Goal: Complete application form: Complete application form

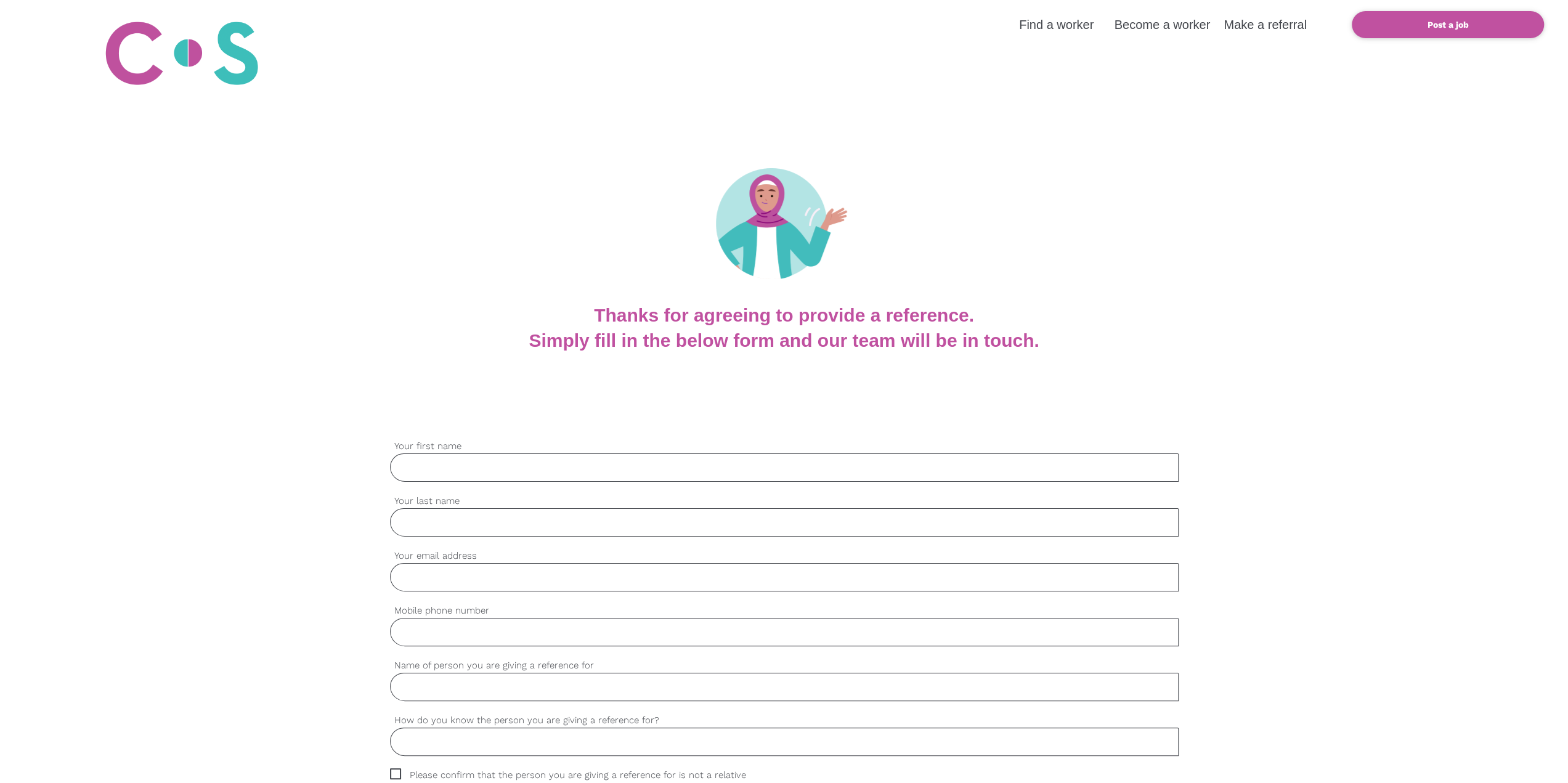
click at [492, 275] on input "Your first name" at bounding box center [784, 467] width 789 height 28
type input "[PERSON_NAME]"
type input "[EMAIL_ADDRESS][DOMAIN_NAME]"
click at [524, 275] on input "Mobile phone number" at bounding box center [784, 632] width 789 height 28
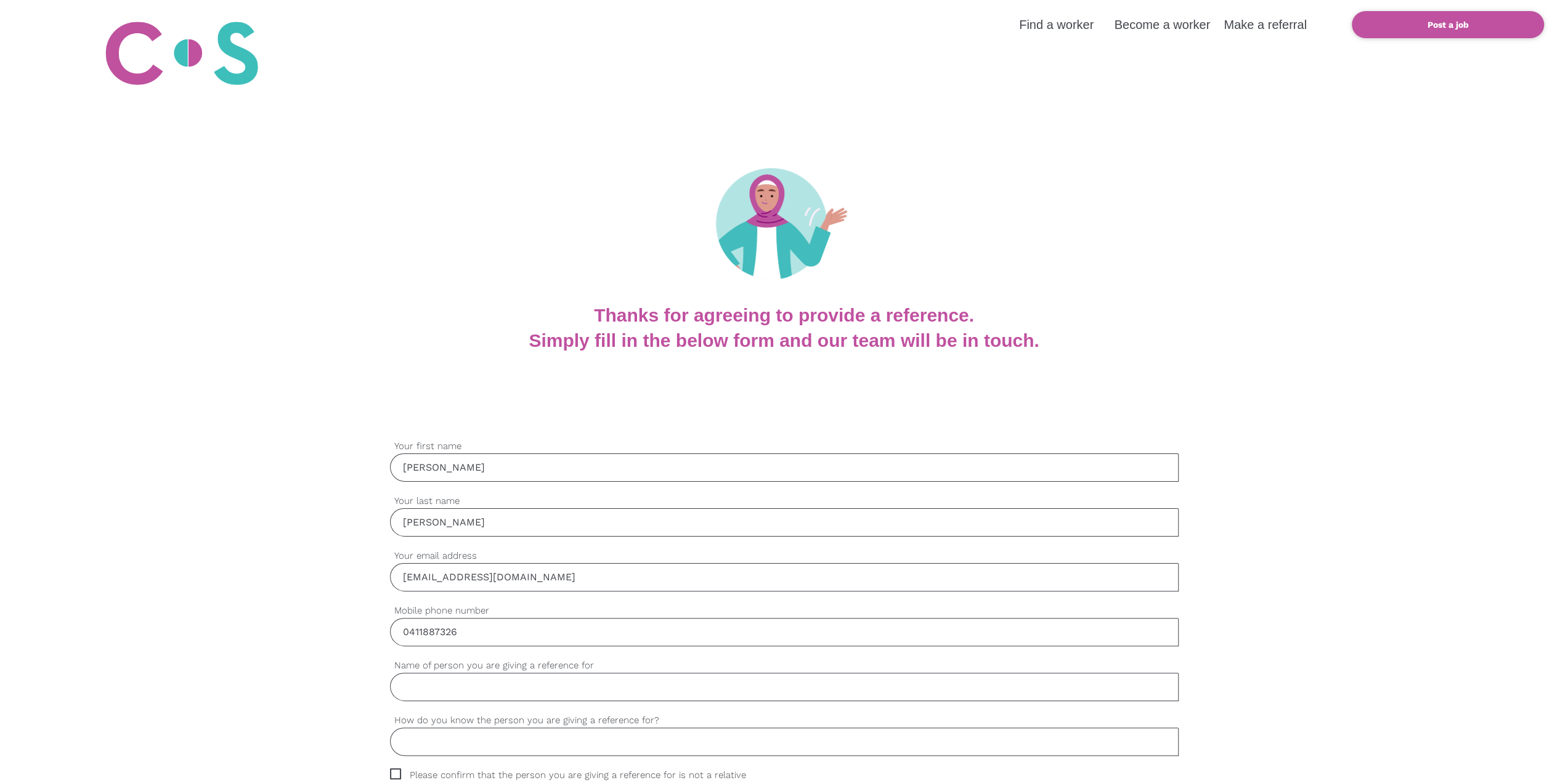
type input "0411887326"
type input "Taka Komuro"
type input "w"
type input "x"
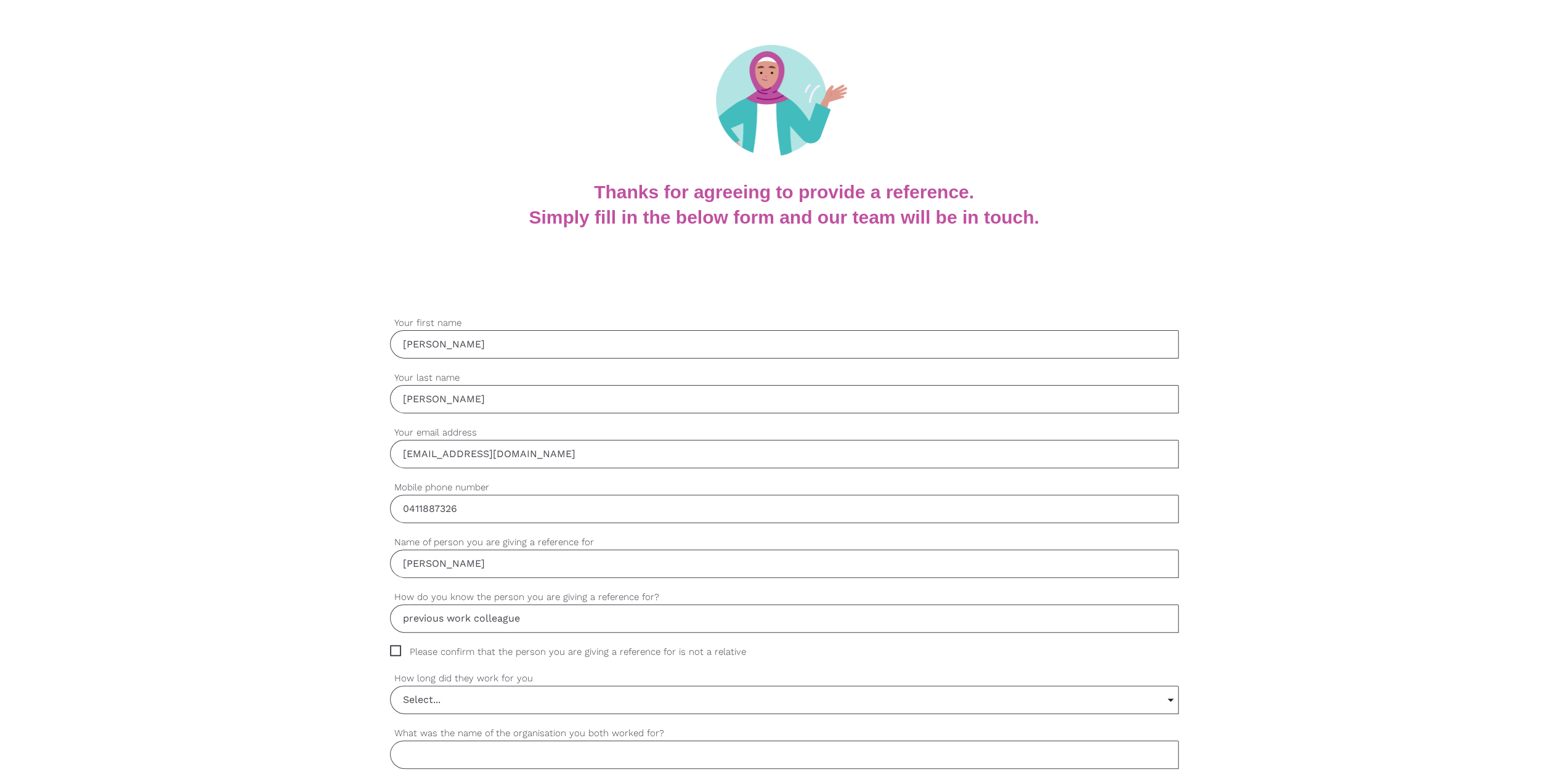
type input "previous work colleague"
click at [396, 275] on span "Please confirm that the person you are giving a reference for is not a relative" at bounding box center [579, 652] width 380 height 14
click at [396, 275] on input "Please confirm that the person you are giving a reference for is not a relative" at bounding box center [393, 649] width 8 height 8
checkbox input "true"
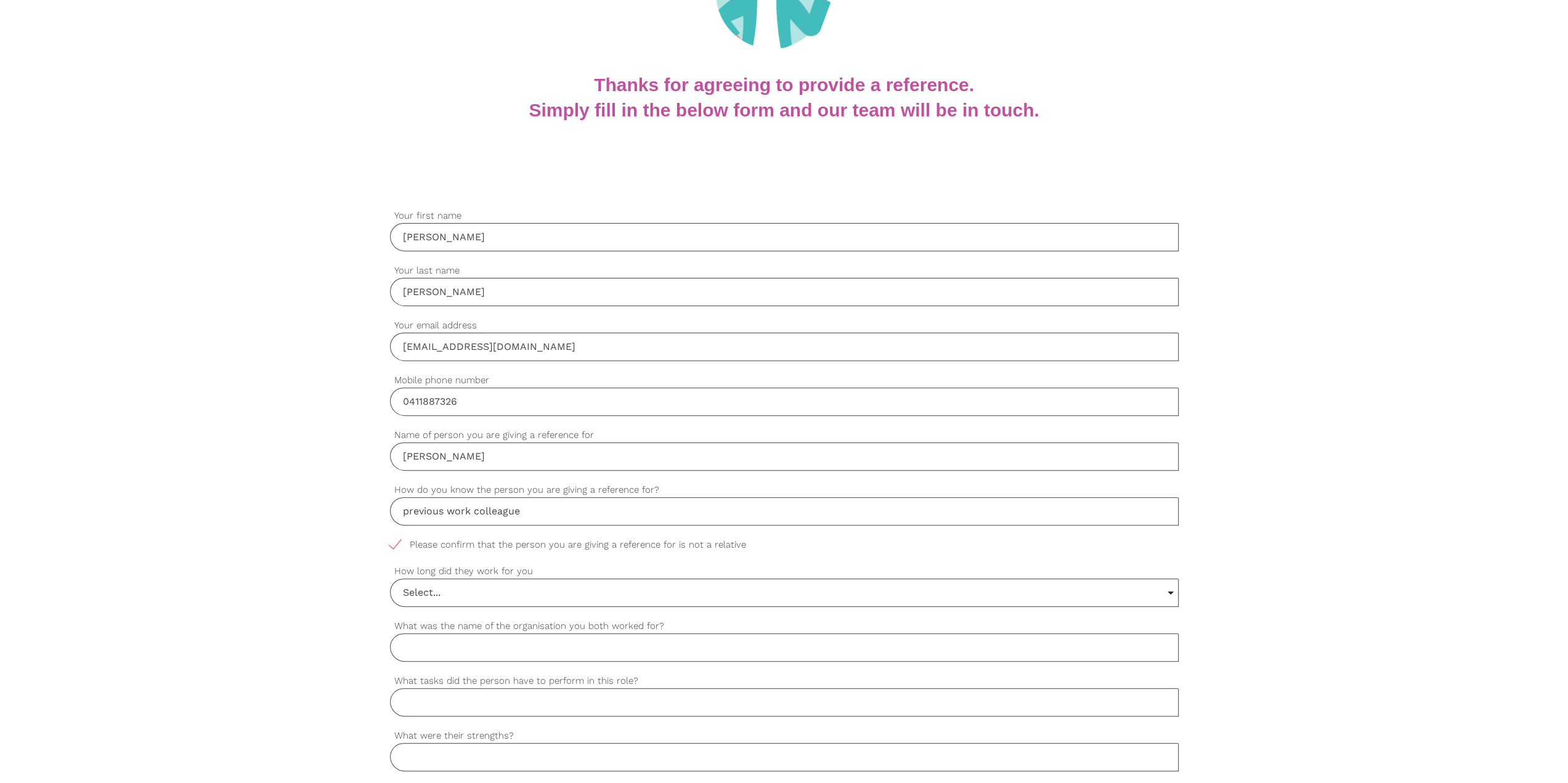
scroll to position [246, 0]
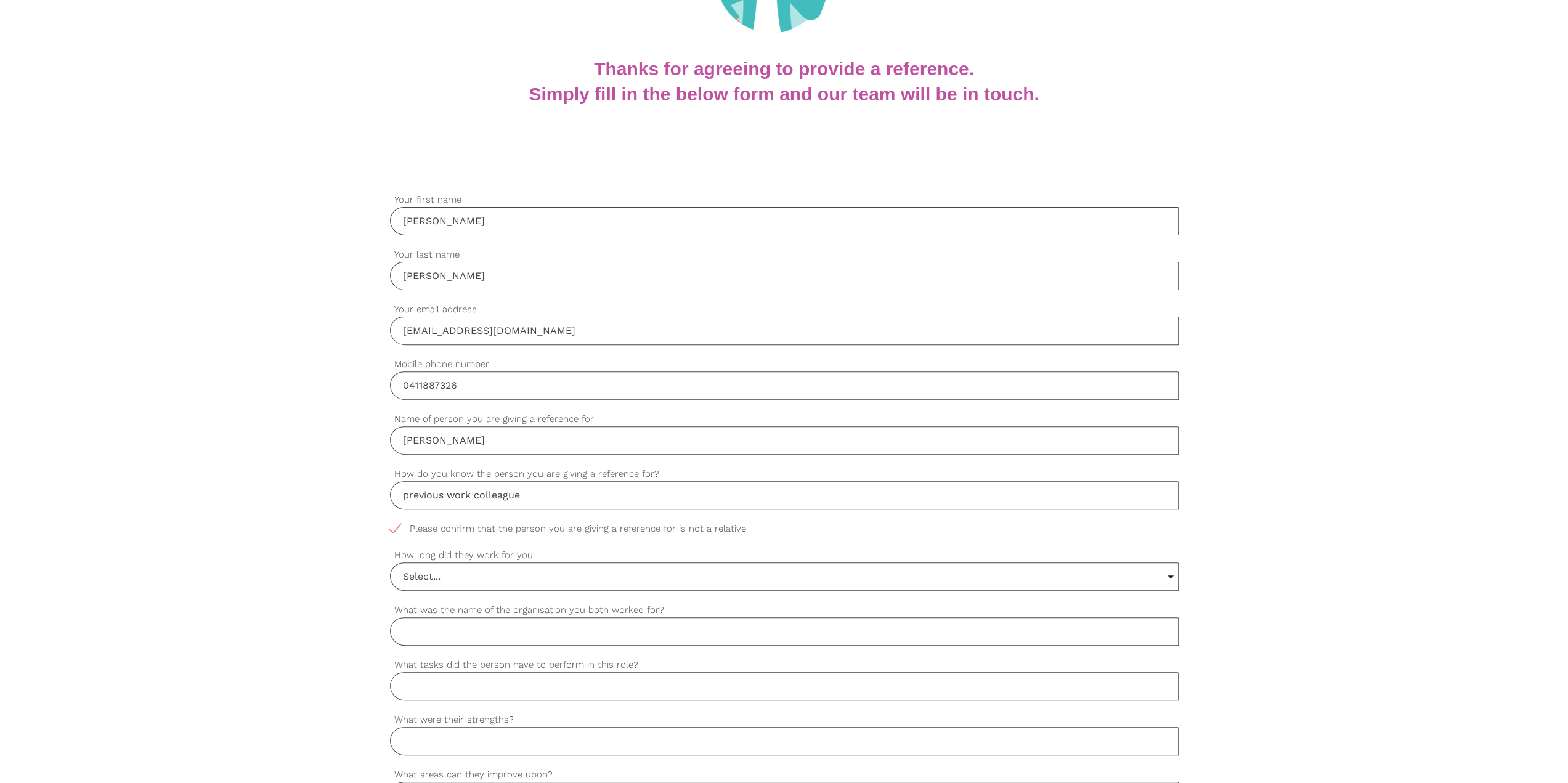
click at [527, 275] on input "Select..." at bounding box center [784, 577] width 787 height 27
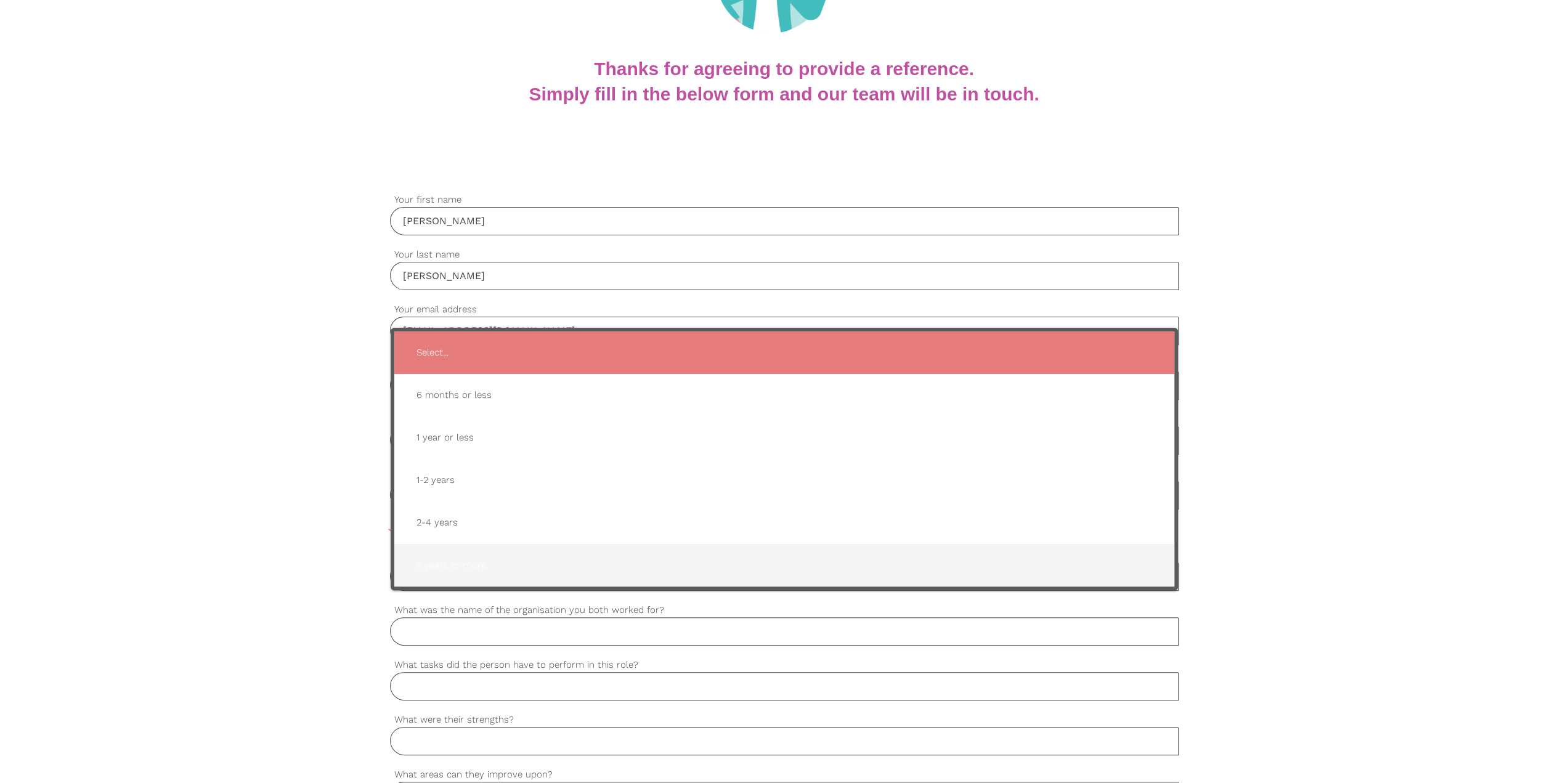
click at [464, 275] on span "5 years or more" at bounding box center [784, 566] width 756 height 30
type input "5 years or more"
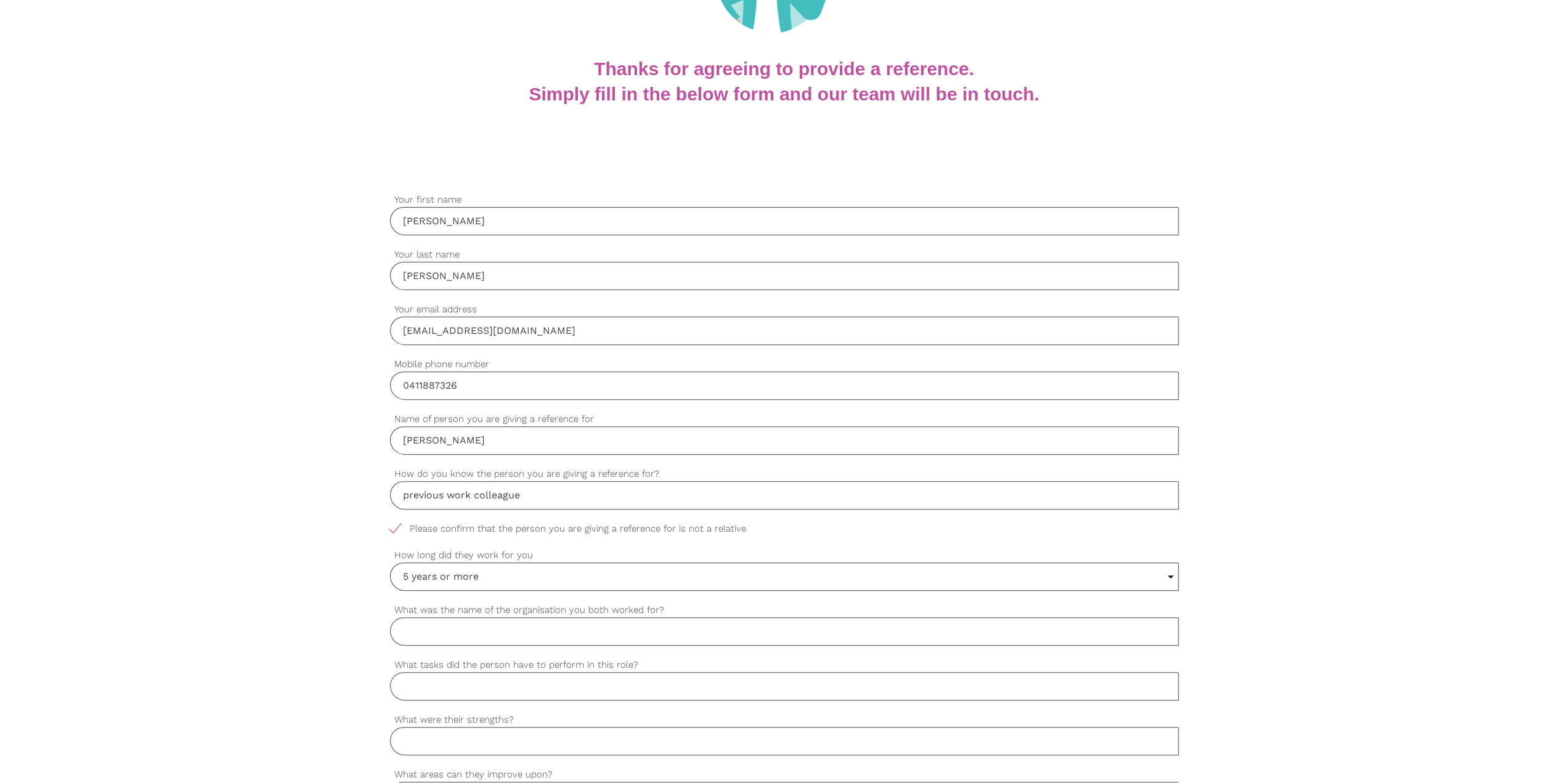
click at [517, 275] on input "What was the name of the organisation you both worked for?" at bounding box center [784, 631] width 789 height 28
type input "Melbourne IT"
type input "Software Tester"
drag, startPoint x: 1392, startPoint y: 632, endPoint x: 1147, endPoint y: 775, distance: 283.7
click at [674, 275] on div "settings Kevin Your first name settings Fung Your last name settings yakamo@gma…" at bounding box center [784, 746] width 1568 height 1157
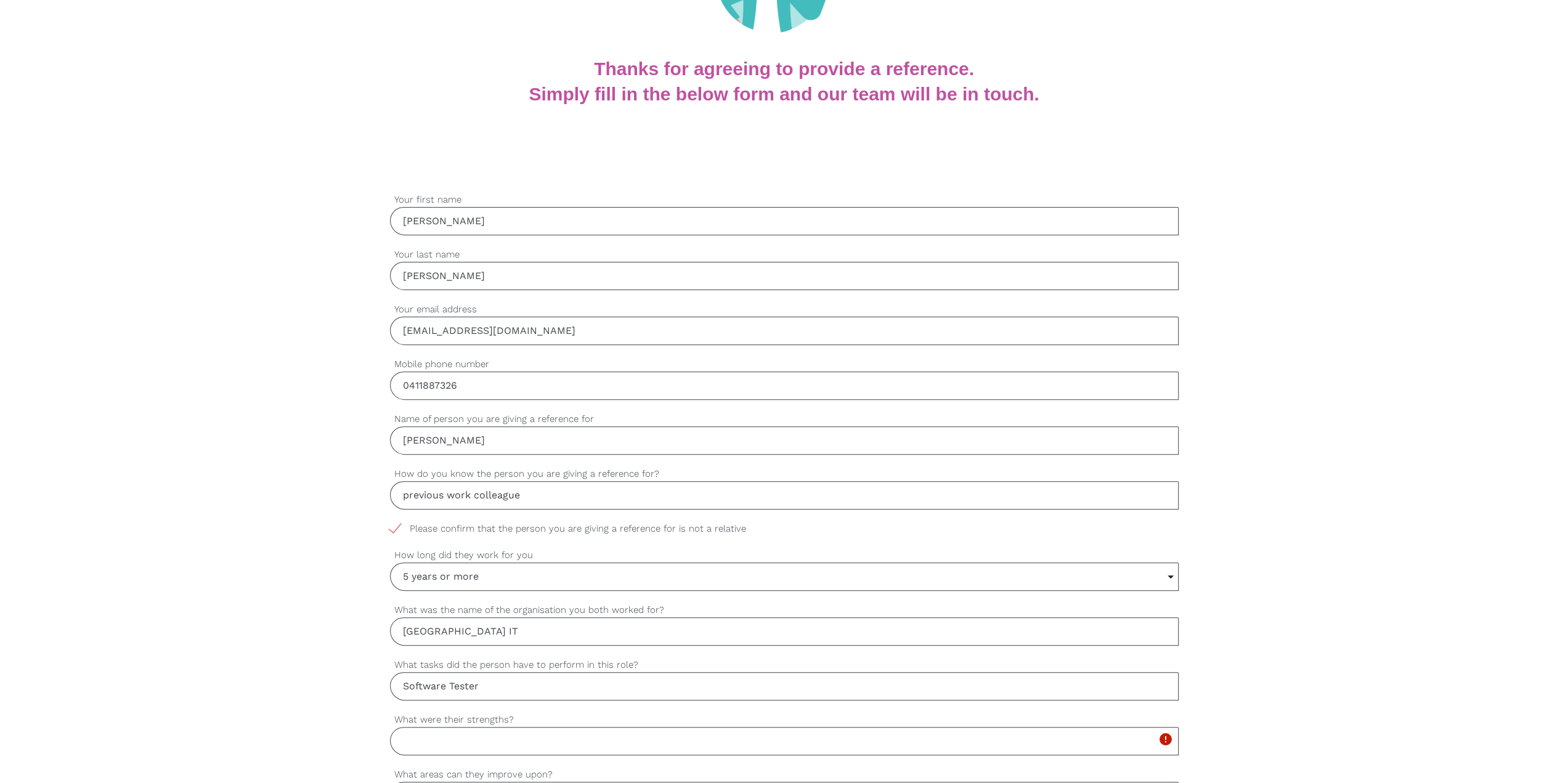
click at [517, 275] on input "What were their strengths?" at bounding box center [784, 741] width 789 height 28
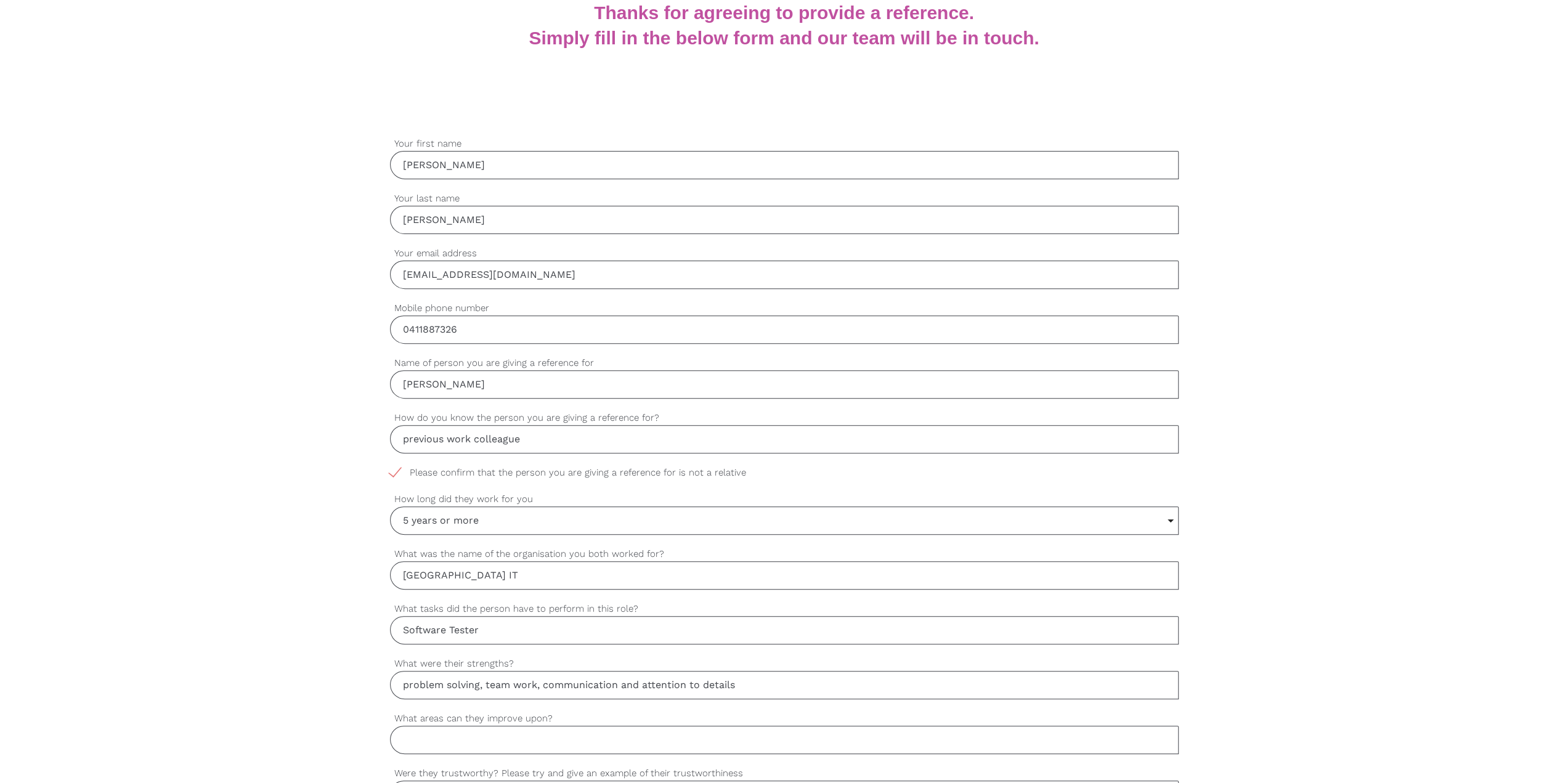
scroll to position [370, 0]
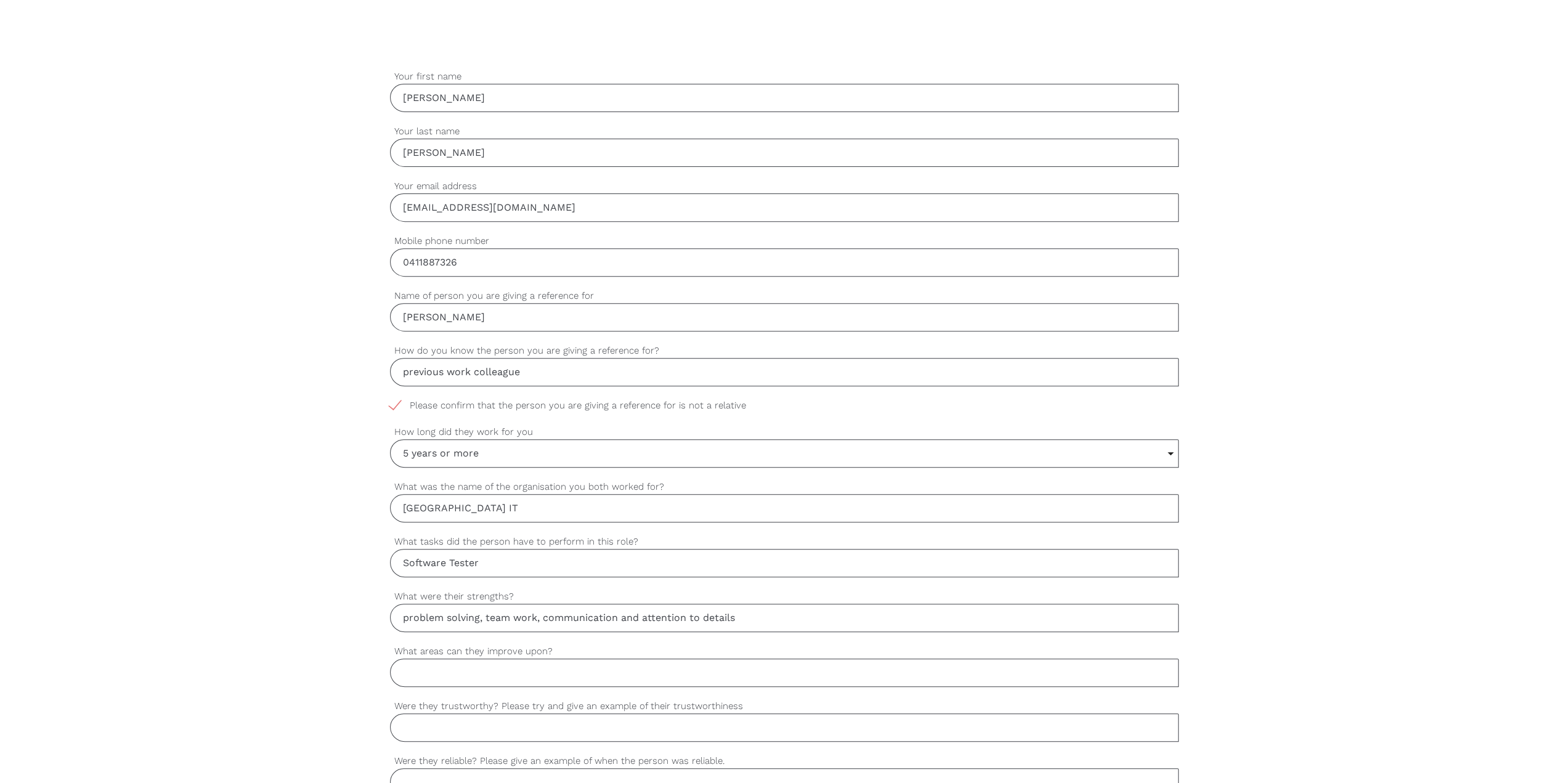
type input "problem solving, team work, communication and attention to details"
click at [532, 275] on input "What areas can they improve upon?" at bounding box center [784, 672] width 789 height 28
drag, startPoint x: 1539, startPoint y: 534, endPoint x: 1485, endPoint y: 532, distance: 54.0
click at [674, 275] on div "settings Kevin Your first name settings Fung Your last name settings yakamo@gma…" at bounding box center [784, 624] width 1568 height 1157
click at [549, 275] on input "What areas can they improve upon?" at bounding box center [784, 672] width 789 height 28
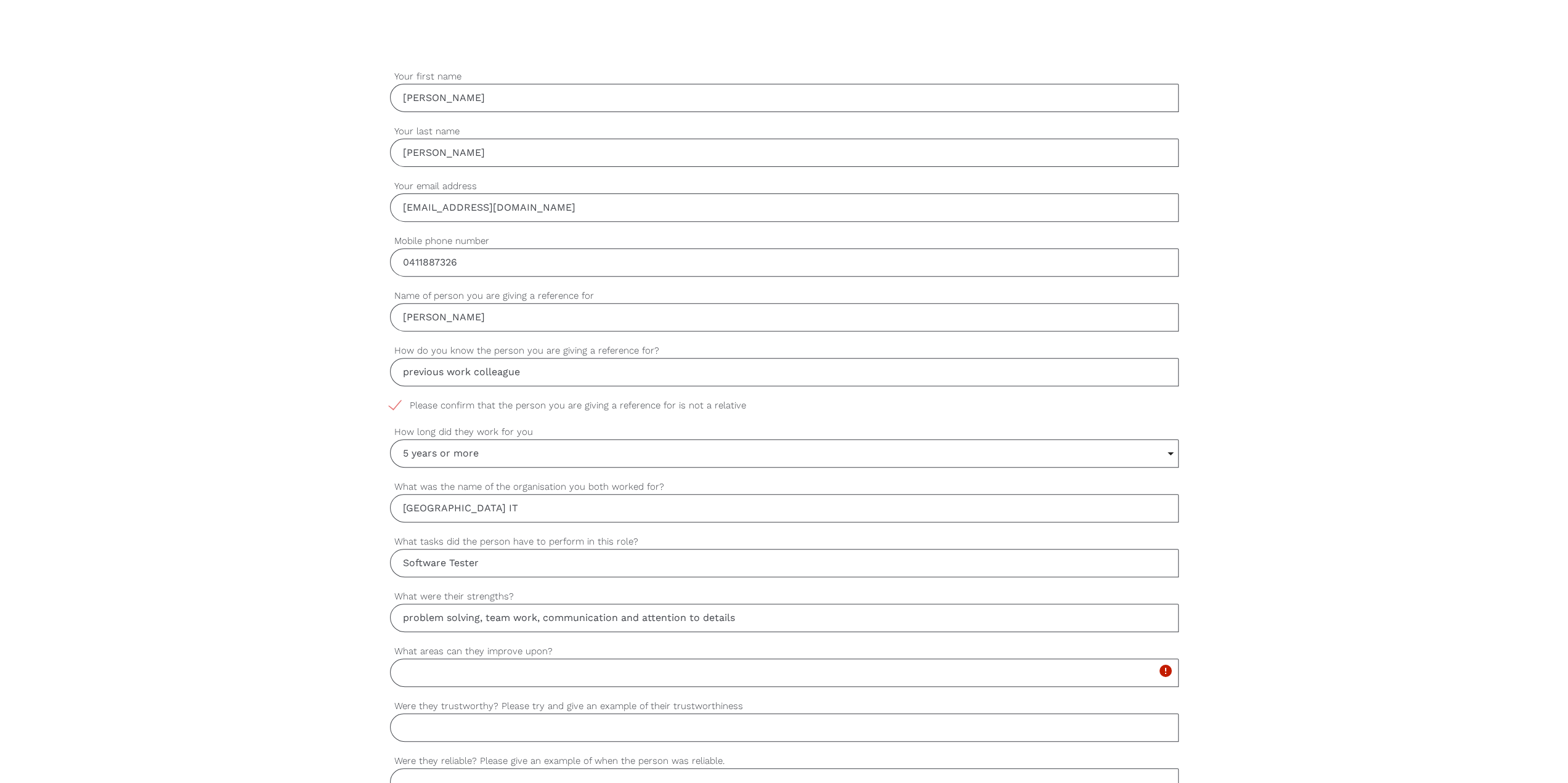
paste input "May overanalyze issues, delaying the reporting process or decision-making"
click at [446, 275] on input "May overanalyze issues, delaying the reporting process or decision-making" at bounding box center [784, 672] width 789 height 28
click at [481, 275] on input "May over analyze issues, delaying the reporting process or decision-making" at bounding box center [784, 672] width 789 height 28
click at [464, 275] on input "May over analyze issues, delaying the reporting process or decision-making" at bounding box center [784, 672] width 789 height 28
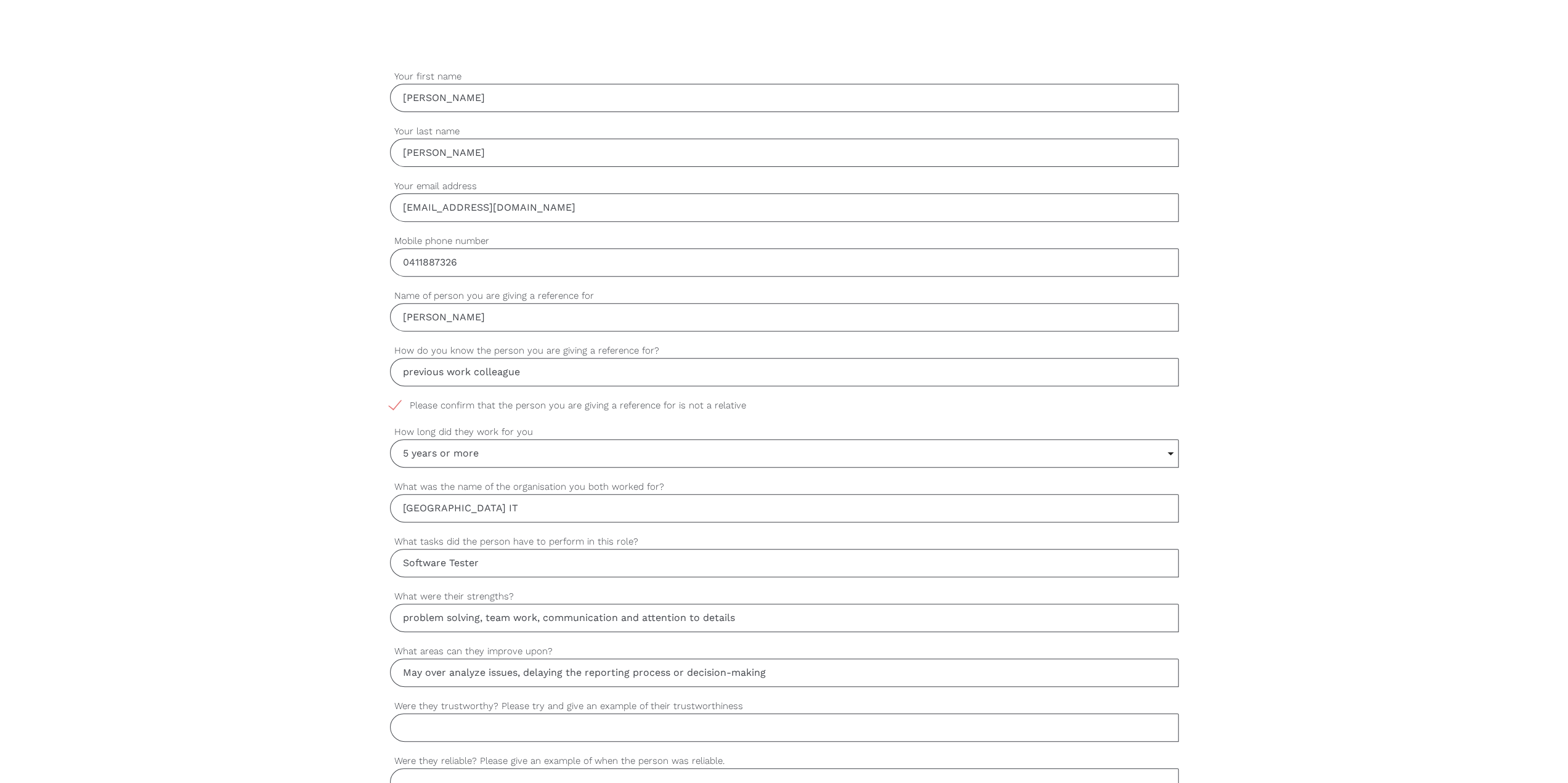
click at [474, 275] on input "May over analyze issues, delaying the reporting process or decision-making" at bounding box center [784, 672] width 789 height 28
click at [525, 275] on input "May over analyse issues, delaying the reporting process or decision-making" at bounding box center [784, 672] width 789 height 28
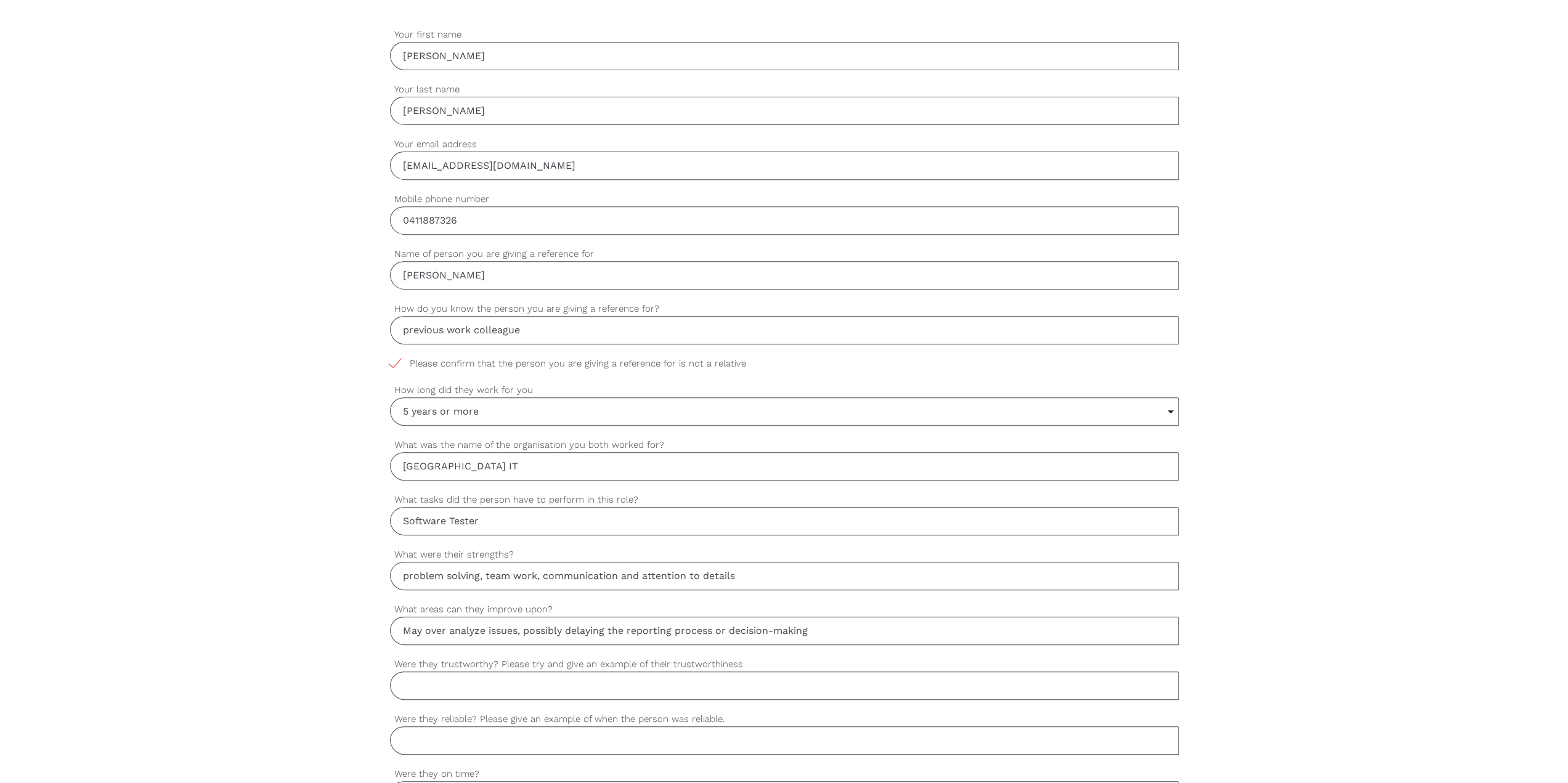
scroll to position [431, 0]
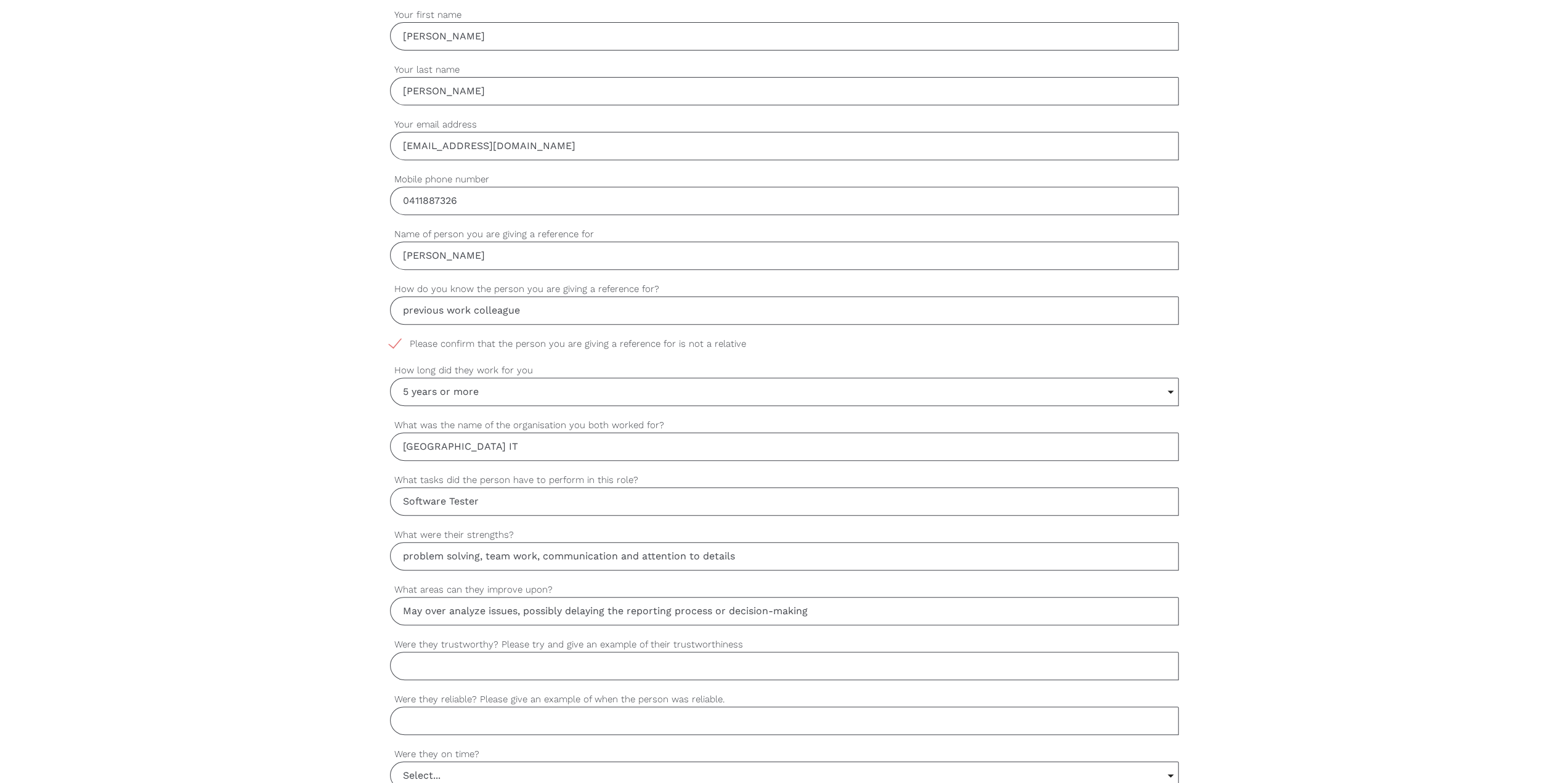
click at [674, 275] on input "May over analyze issues, possibly delaying the reporting process or decision-ma…" at bounding box center [784, 611] width 789 height 28
drag, startPoint x: 828, startPoint y: 607, endPoint x: 522, endPoint y: 606, distance: 306.0
click at [522, 275] on input "May over analyze issues, possibly delaying the reporting process or decision-ma…" at bounding box center [784, 611] width 789 height 28
paste input "May spend excessive time on minor details"
click at [674, 275] on input "May over analyze issues or May spend excessive time on minor details" at bounding box center [784, 611] width 789 height 28
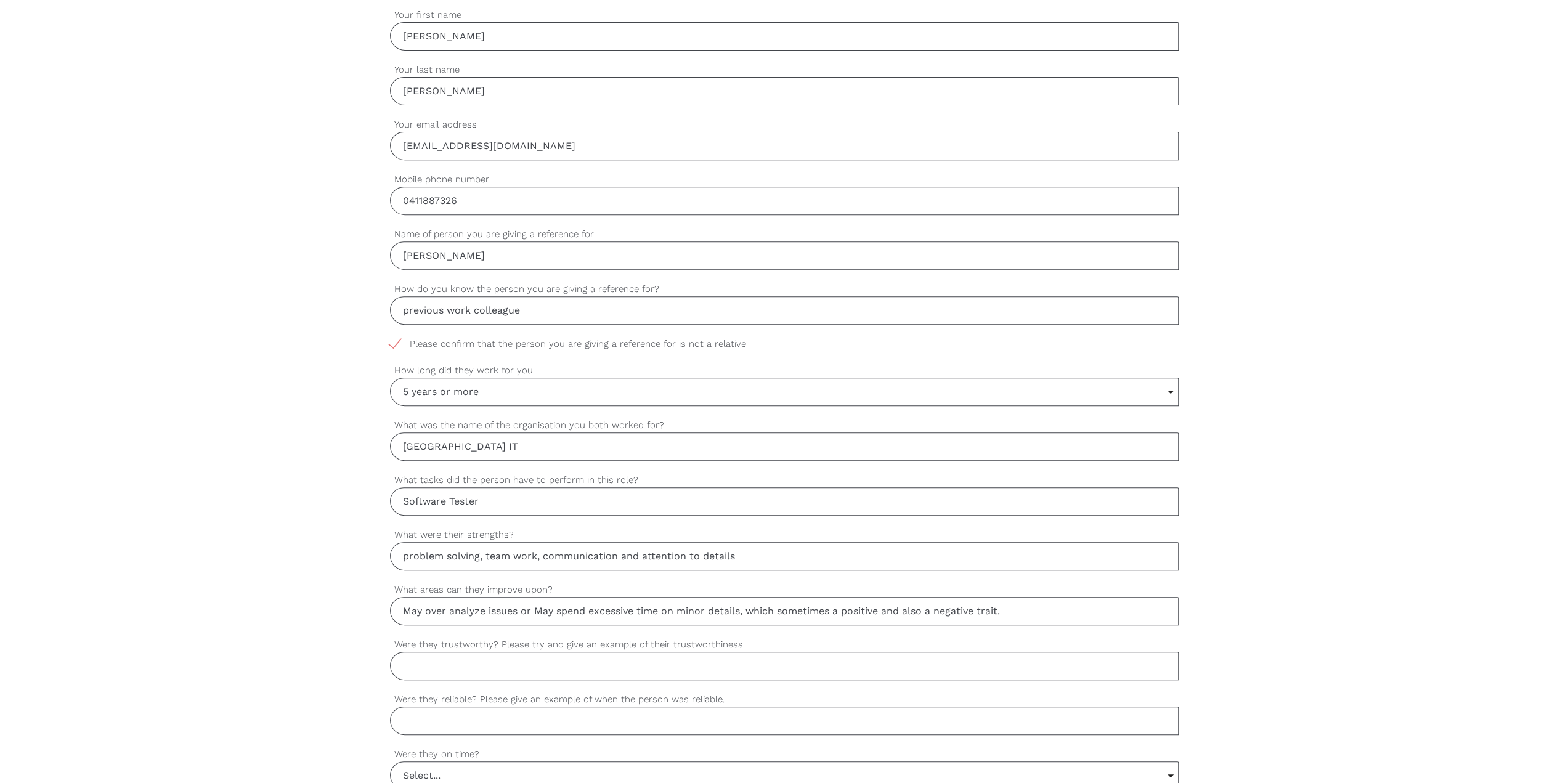
type input "May over analyze issues or May spend excessive time on minor details, which som…"
click at [674, 275] on input "Were they trustworthy? Please try and give an example of their trustworthiness" at bounding box center [784, 665] width 789 height 28
click at [463, 275] on input "Were they trustworthy? Please try and give an example of their trustworthiness" at bounding box center [784, 665] width 789 height 28
paste input "A trustworthy software tester"
click at [471, 275] on input "A trustworthy software tester" at bounding box center [784, 665] width 789 height 28
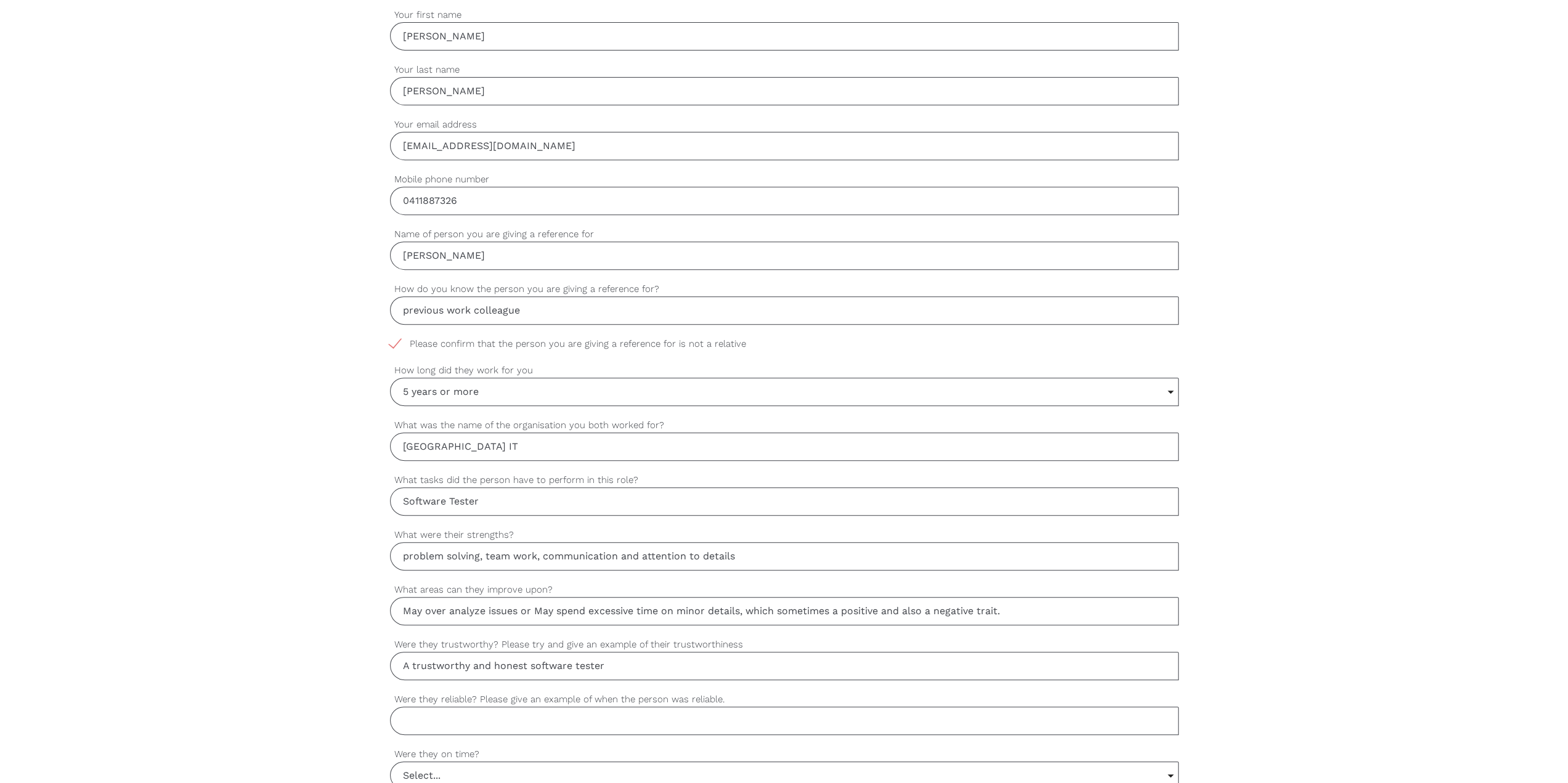
click at [625, 275] on input "A trustworthy and honest software tester" at bounding box center [784, 665] width 789 height 28
click at [674, 275] on input "A trustworthy and honest software tester, provide confidence in team work and d…" at bounding box center [784, 665] width 789 height 28
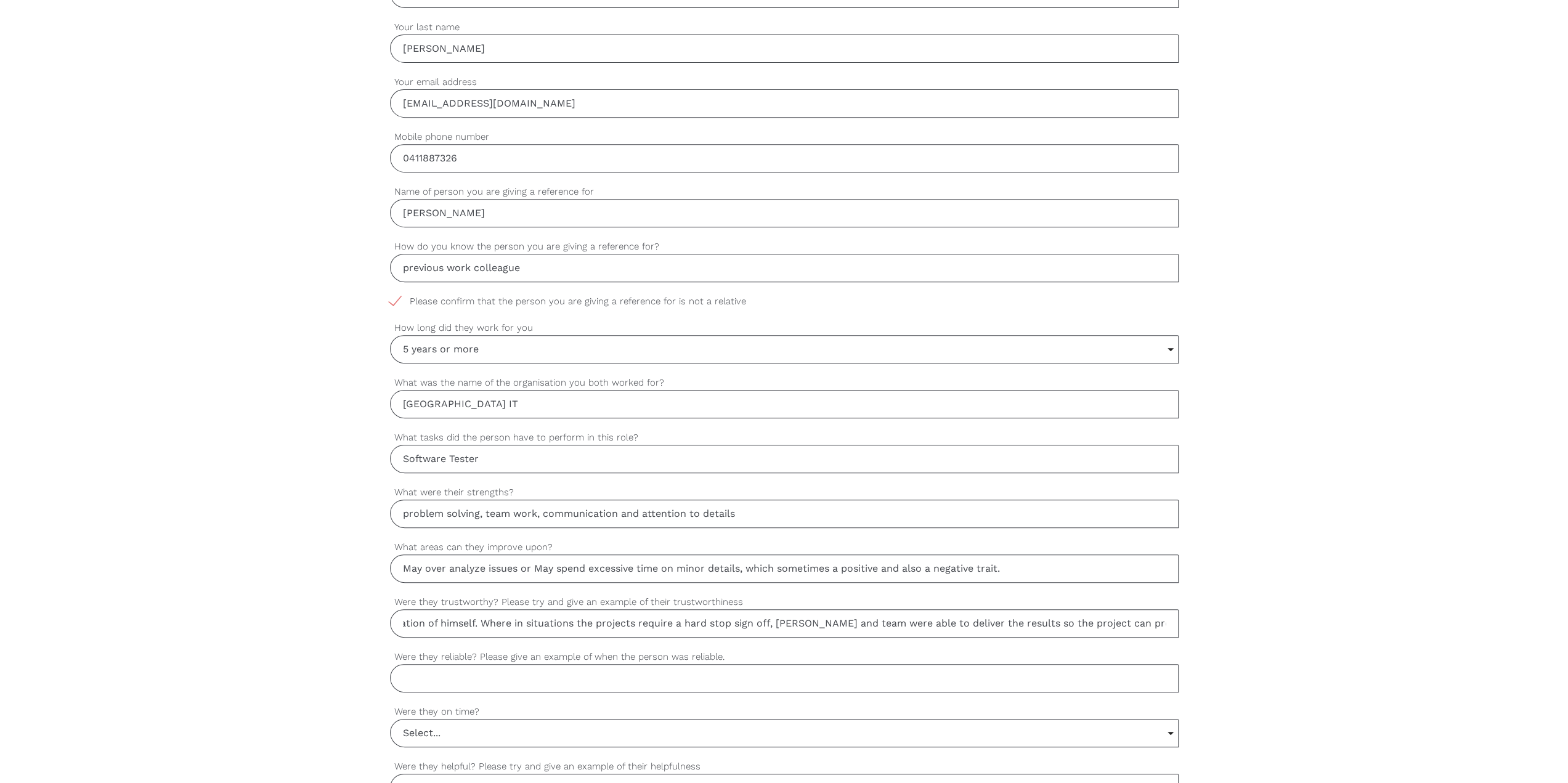
scroll to position [493, 0]
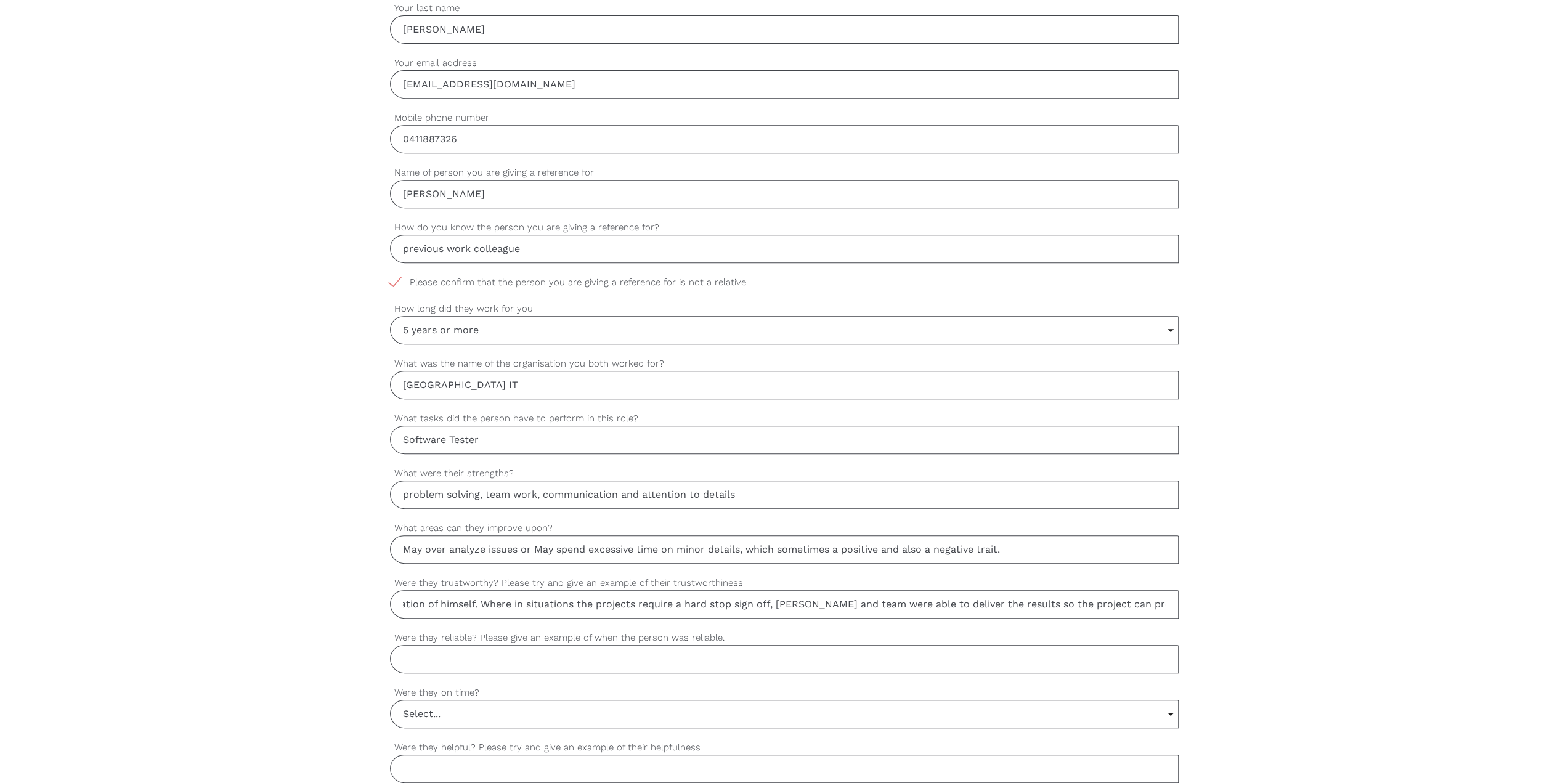
type input "A trustworthy and honest software tester, provide confidence in team work and d…"
click at [674, 275] on input "Were they reliable? Please give an example of when the person was reliable." at bounding box center [784, 659] width 789 height 28
click at [674, 275] on div "settings Kevin Your first name settings Fung Your last name settings yakamo@gma…" at bounding box center [784, 500] width 1568 height 1157
click at [598, 275] on input "Were they reliable? Please give an example of when the person was reliable." at bounding box center [784, 659] width 789 height 28
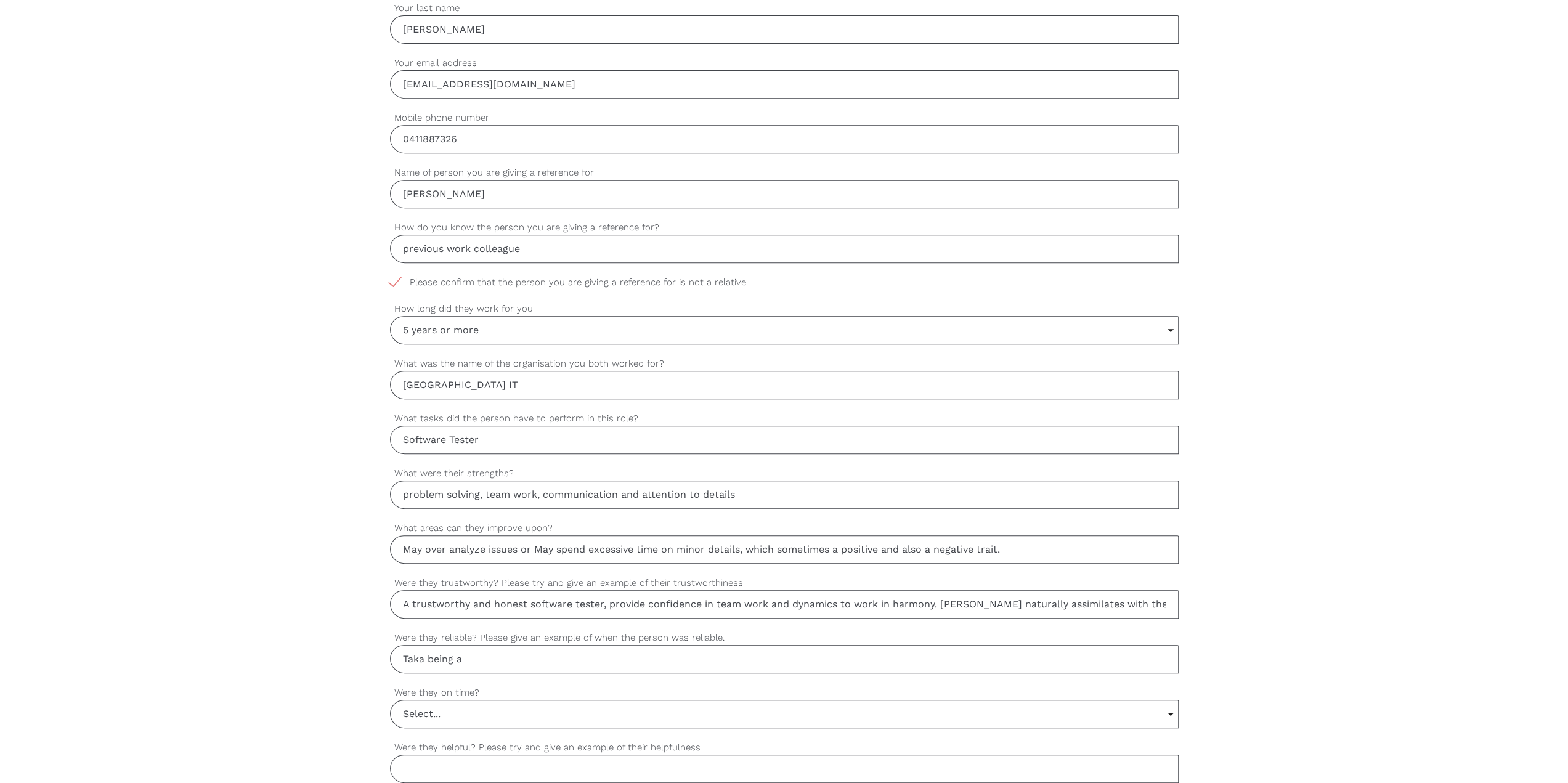
paste input "A reliable software tester consistently produces high-quality work."
click at [468, 275] on input "Taka being a A reliable software tester consistently produces high-quality work." at bounding box center [784, 659] width 789 height 28
click at [468, 275] on input "Taka being a Areliable software tester consistently produces high-quality work." at bounding box center [784, 659] width 789 height 28
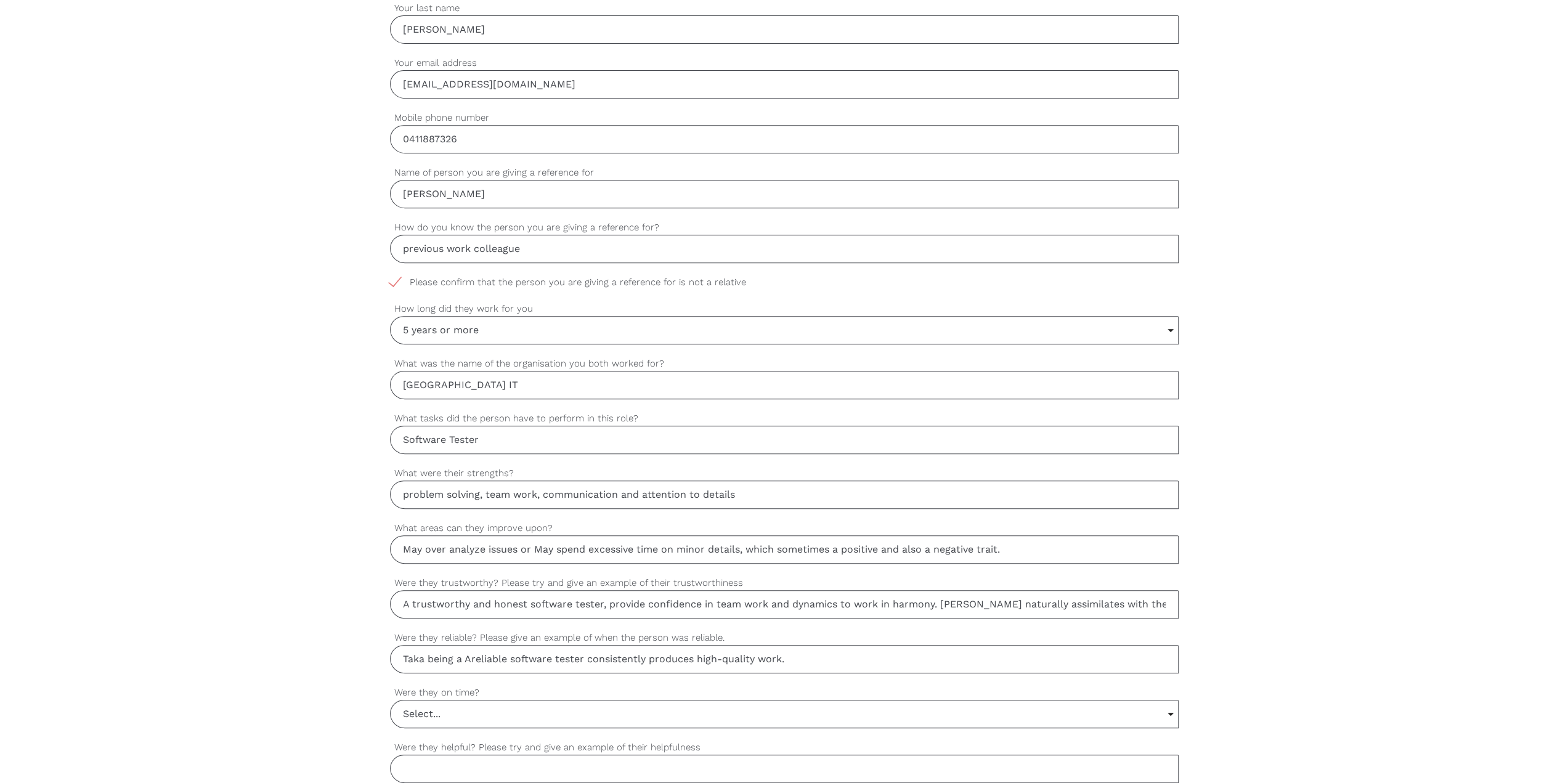
click at [468, 275] on input "Taka being a Areliable software tester consistently produces high-quality work." at bounding box center [784, 659] width 789 height 28
drag, startPoint x: 505, startPoint y: 652, endPoint x: 466, endPoint y: 657, distance: 39.3
click at [466, 275] on input "Taka being a Areliable software tester consistently produces high-quality work." at bounding box center [784, 659] width 789 height 28
click at [674, 275] on input "Taka being a reliable software tester consistently produces high-quality work." at bounding box center [784, 659] width 789 height 28
drag, startPoint x: 901, startPoint y: 601, endPoint x: 1208, endPoint y: 591, distance: 307.2
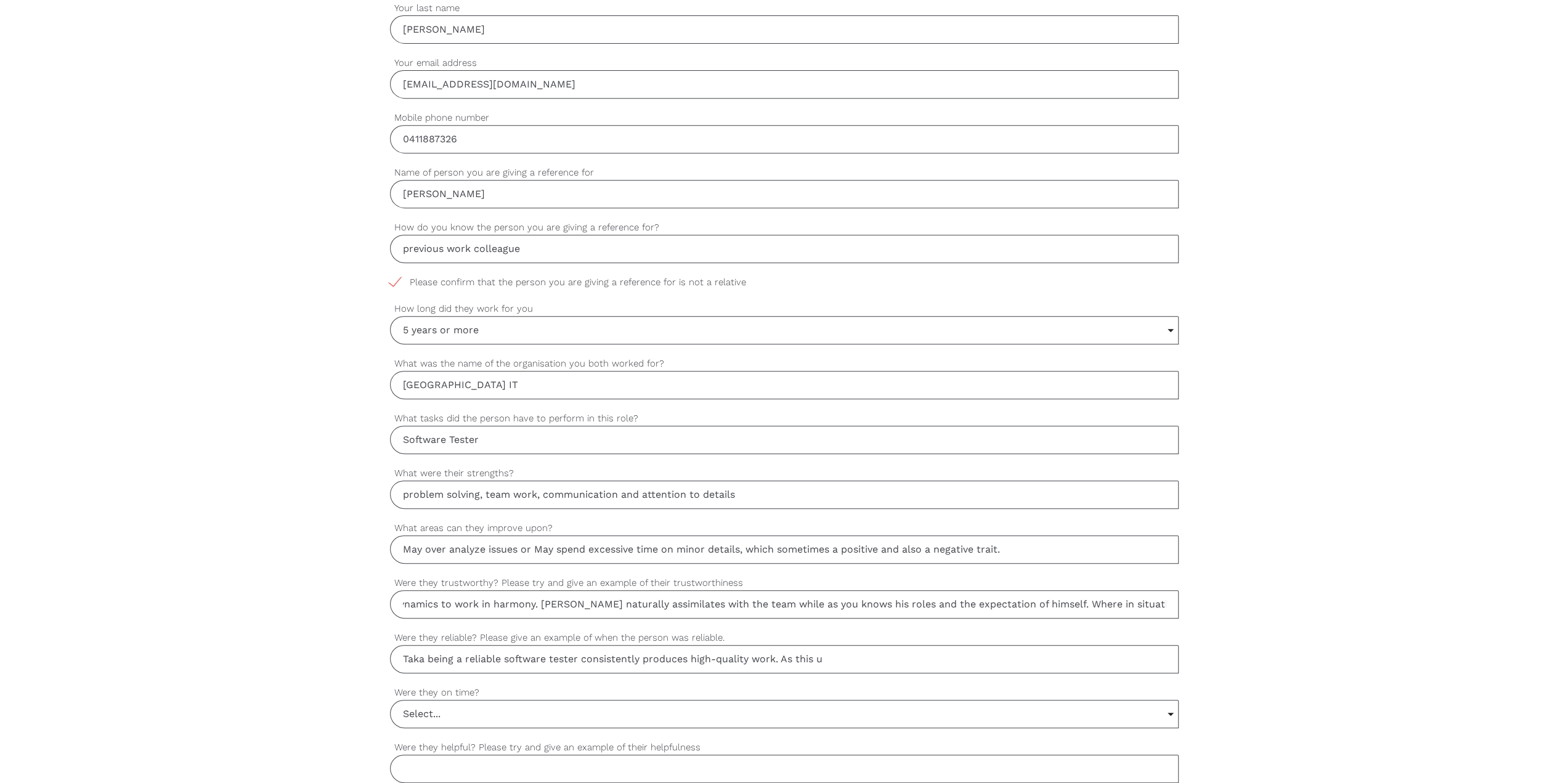
click at [674, 275] on div "settings Kevin Your first name settings Fung Your last name settings yakamo@gma…" at bounding box center [784, 500] width 1568 height 1157
click at [674, 275] on input "A trustworthy and honest software tester, provide confidence in team work and d…" at bounding box center [784, 604] width 789 height 28
drag, startPoint x: 1152, startPoint y: 604, endPoint x: 1167, endPoint y: 602, distance: 15.1
click at [674, 275] on input "A trustworthy and honest software tester, provide confidence in team work and d…" at bounding box center [784, 604] width 789 height 28
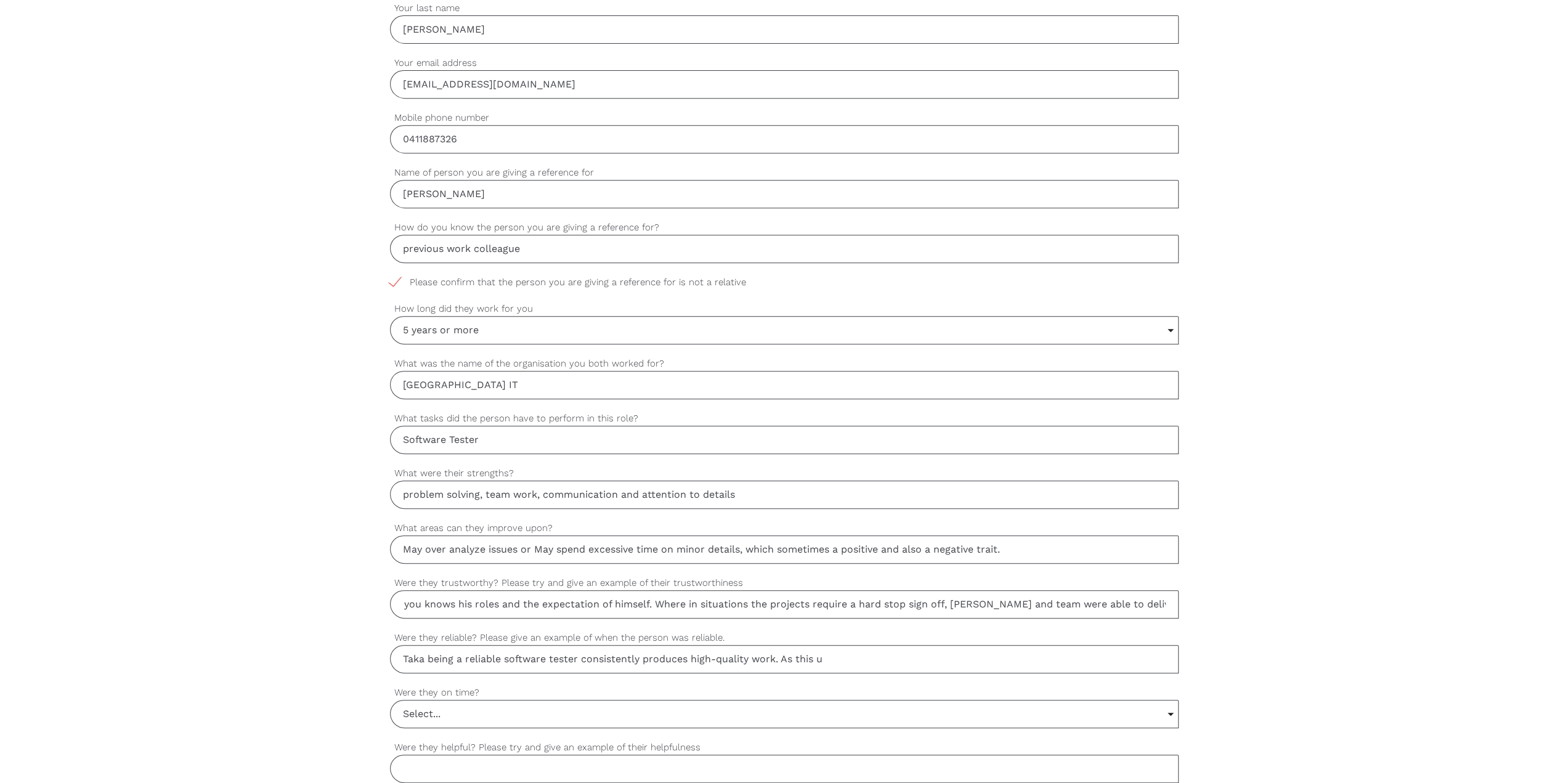
scroll to position [0, 878]
click at [674, 275] on input "A trustworthy and honest software tester, provide confidence in team work and d…" at bounding box center [784, 604] width 789 height 28
drag, startPoint x: 1151, startPoint y: 599, endPoint x: 1170, endPoint y: 596, distance: 19.2
click at [674, 275] on input "A trustworthy and honest software tester, provide confidence in team work and d…" at bounding box center [784, 604] width 789 height 28
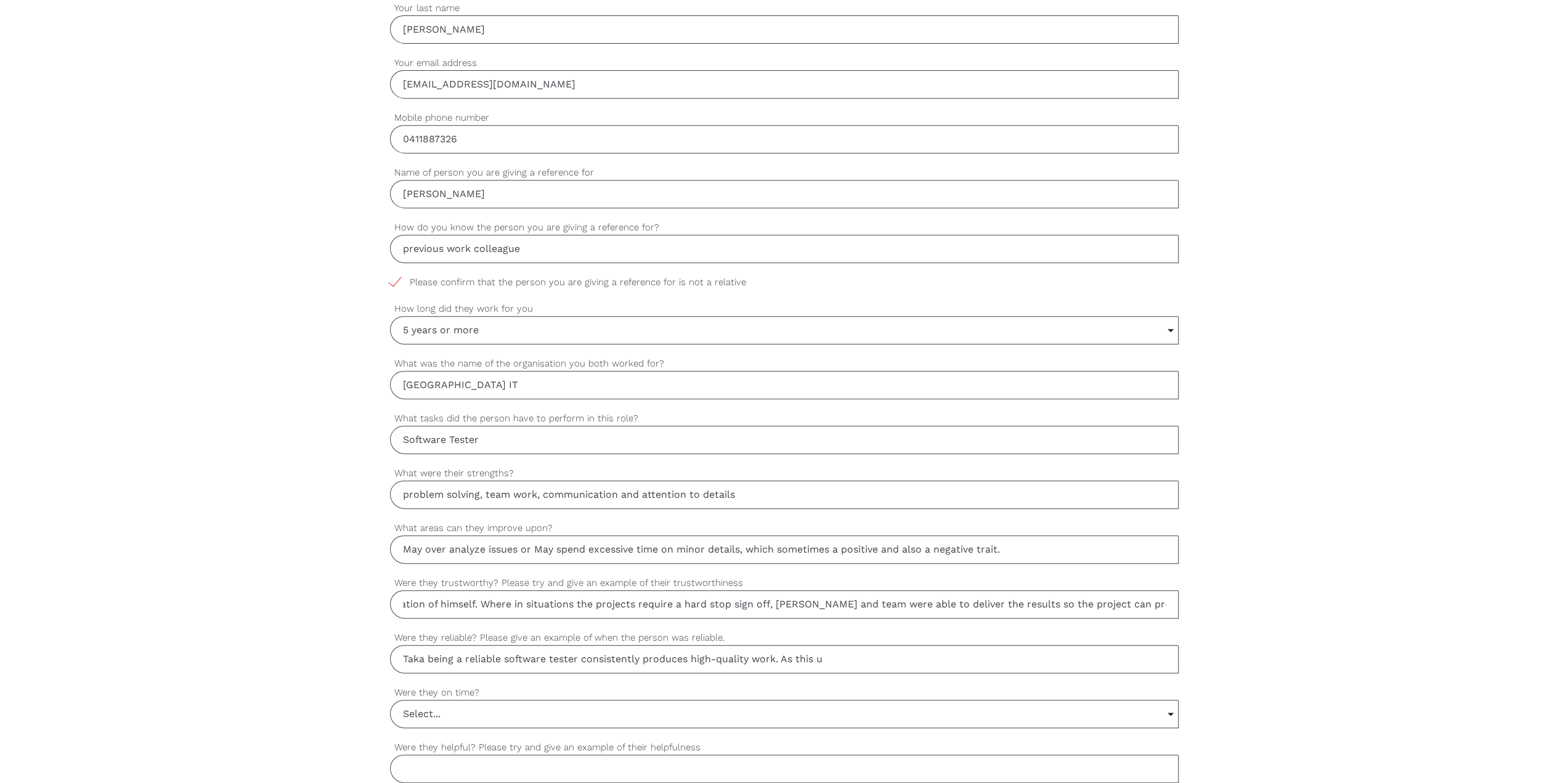
click at [674, 275] on input "Taka being a reliable software tester consistently produces high-quality work. …" at bounding box center [784, 659] width 789 height 28
drag, startPoint x: 1362, startPoint y: 751, endPoint x: 1350, endPoint y: 751, distance: 12.0
click at [674, 275] on div "settings Kevin Your first name settings Fung Your last name settings yakamo@gma…" at bounding box center [784, 500] width 1568 height 1157
click at [674, 275] on input "Taka being a reliable software tester consistently produces high-quality work. …" at bounding box center [784, 659] width 789 height 28
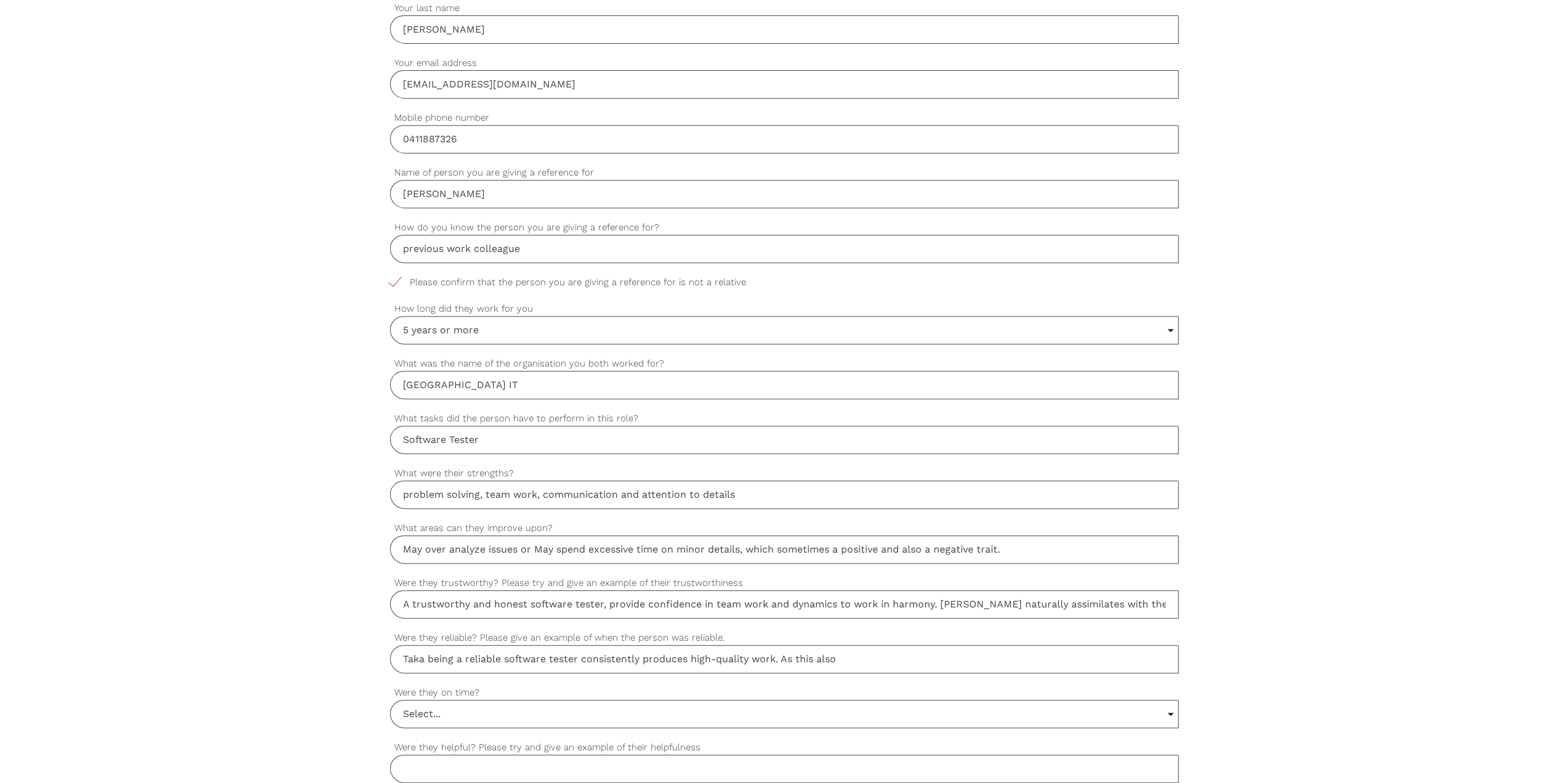
paste input ", a software tester, consistently delivers detailed and accurate bug reports. H…"
click at [674, 275] on input "Taka, a software tester, consistently delivers detailed and accurate bug report…" at bounding box center [784, 659] width 789 height 28
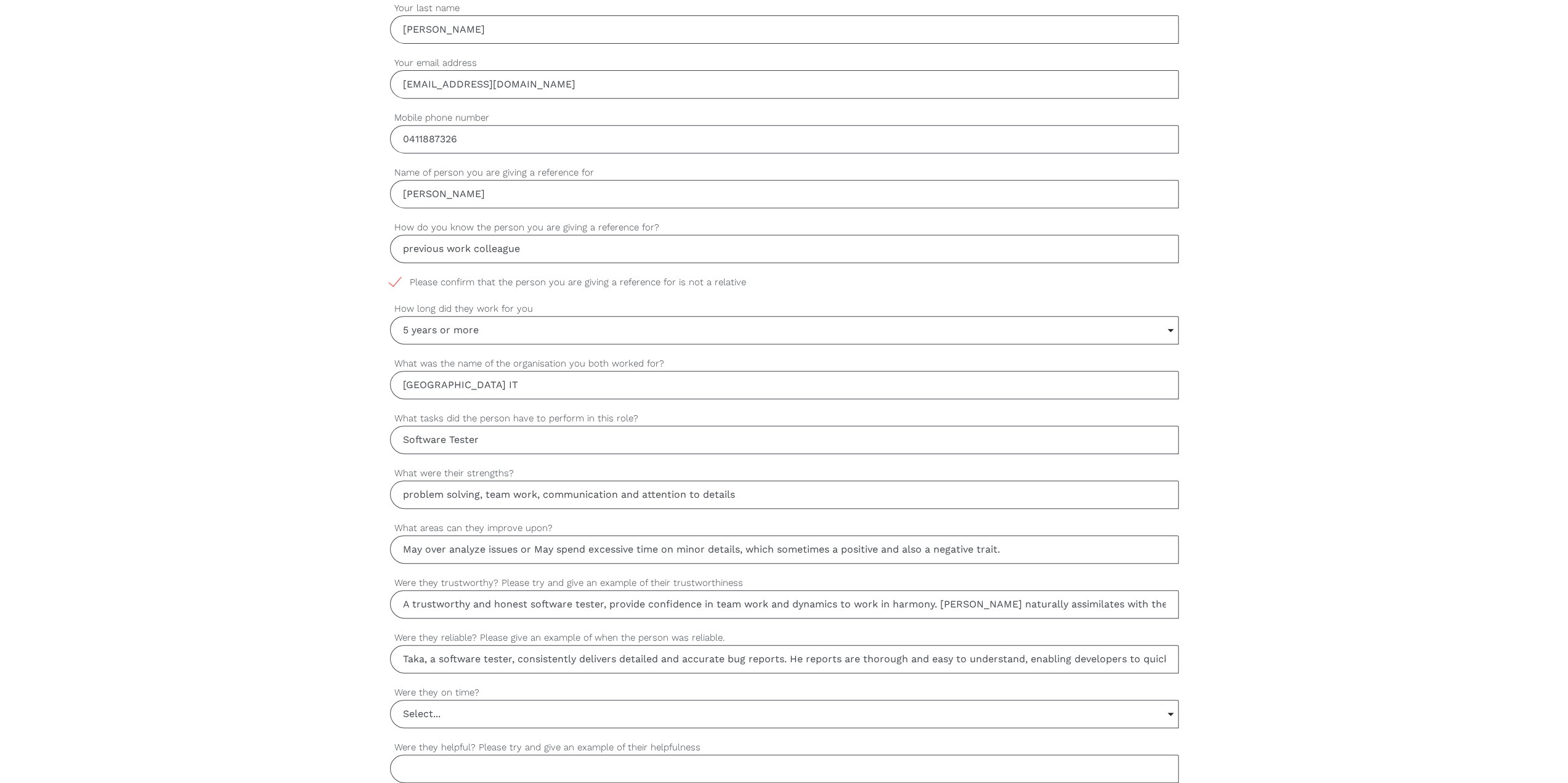
click at [674, 275] on input "Taka, a software tester, consistently delivers detailed and accurate bug report…" at bounding box center [784, 659] width 789 height 28
type input "Taka, a software tester, consistently delivers detailed and accurate bug report…"
click at [674, 275] on div "settings Kevin Your first name settings Fung Your last name settings yakamo@gma…" at bounding box center [784, 500] width 1568 height 1157
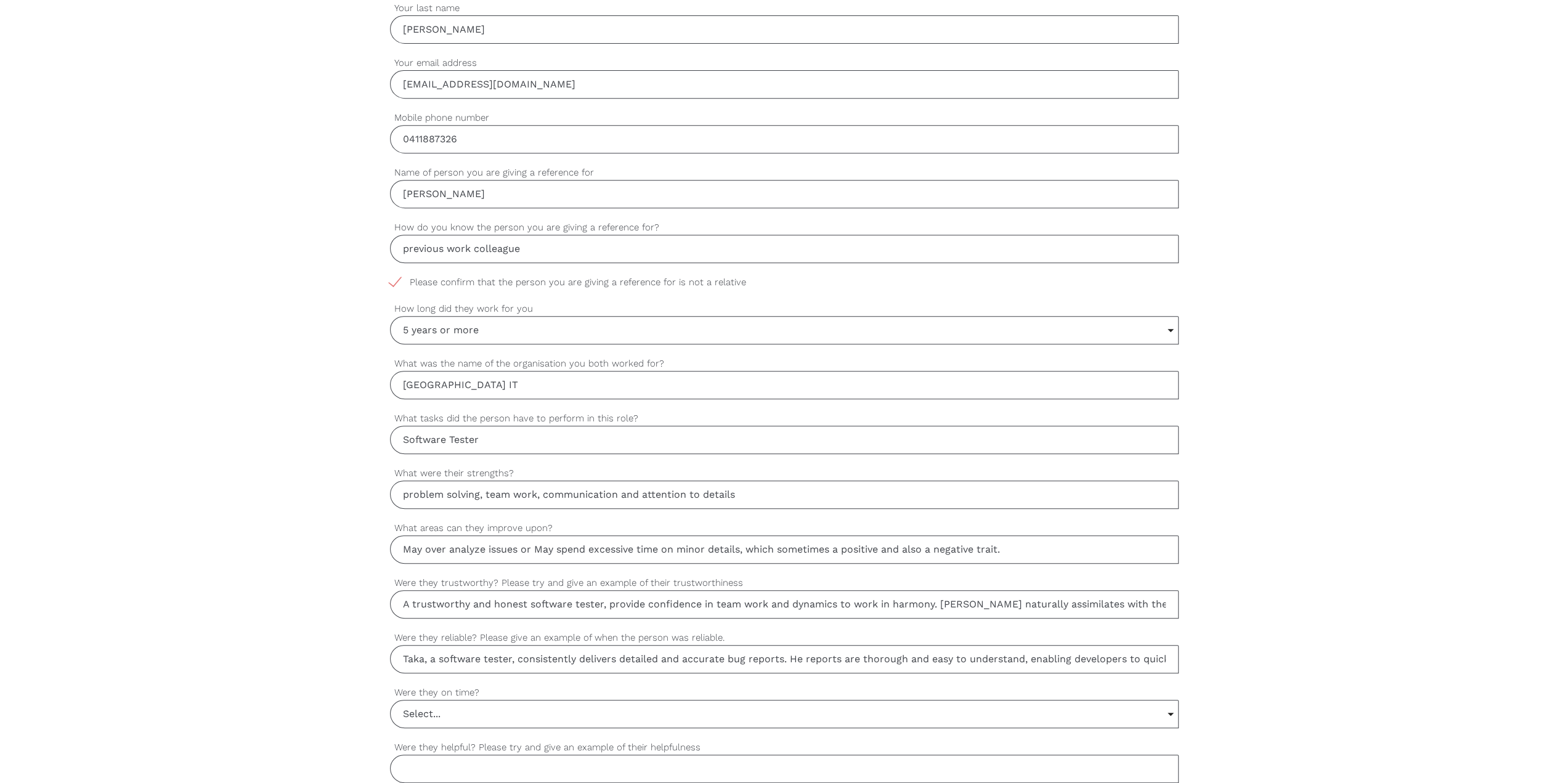
click at [674, 275] on div "settings Kevin Your first name settings Fung Your last name settings yakamo@gma…" at bounding box center [784, 500] width 1568 height 1157
click at [540, 275] on input "A trustworthy and honest software tester, provide confidence in team work and d…" at bounding box center [784, 604] width 789 height 28
paste input "Taka was asked to perform additional testing on a feature that was already mark…"
type input "Taka was asked to perform additional testing on a feature that was already mark…"
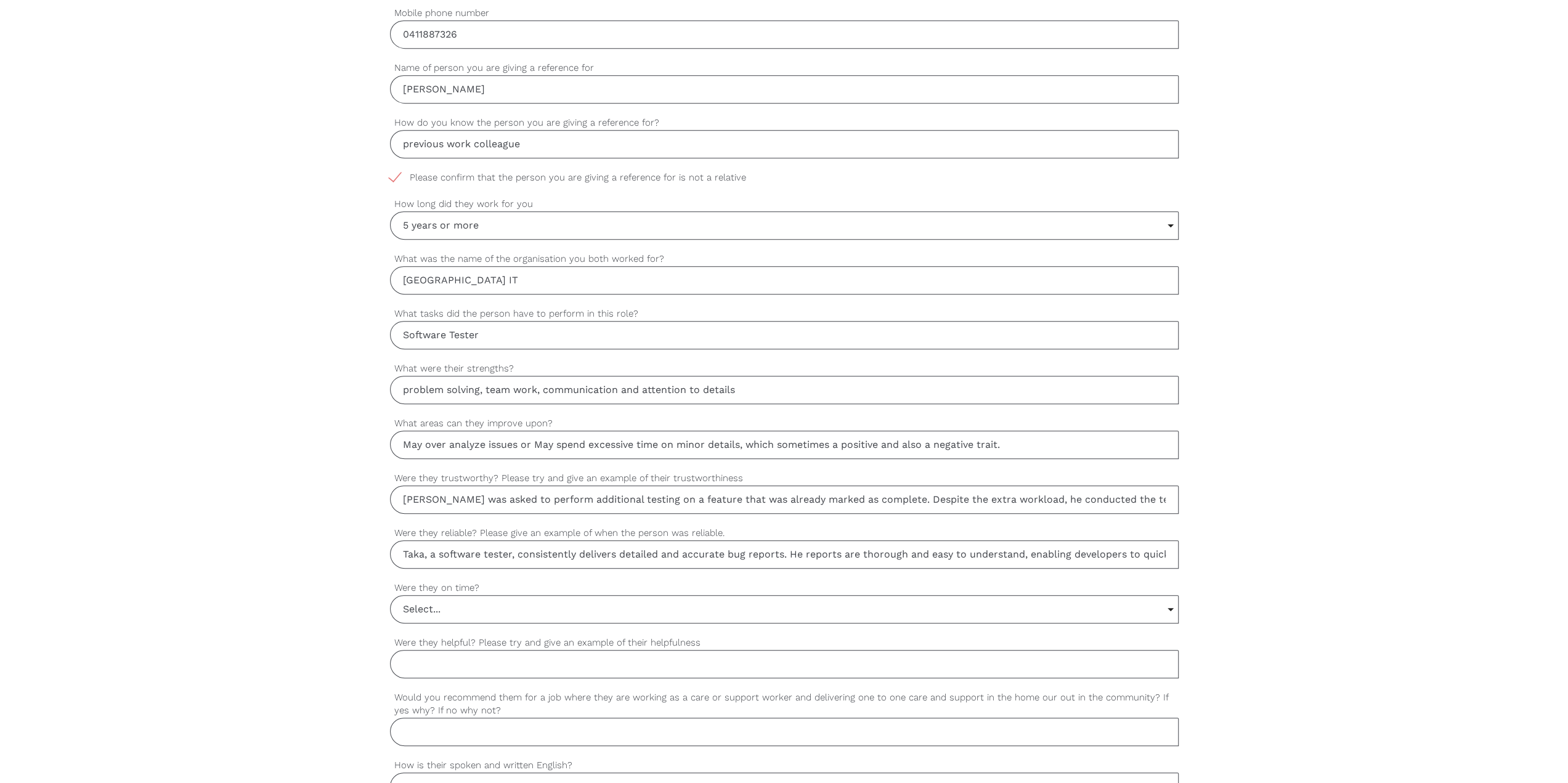
scroll to position [616, 0]
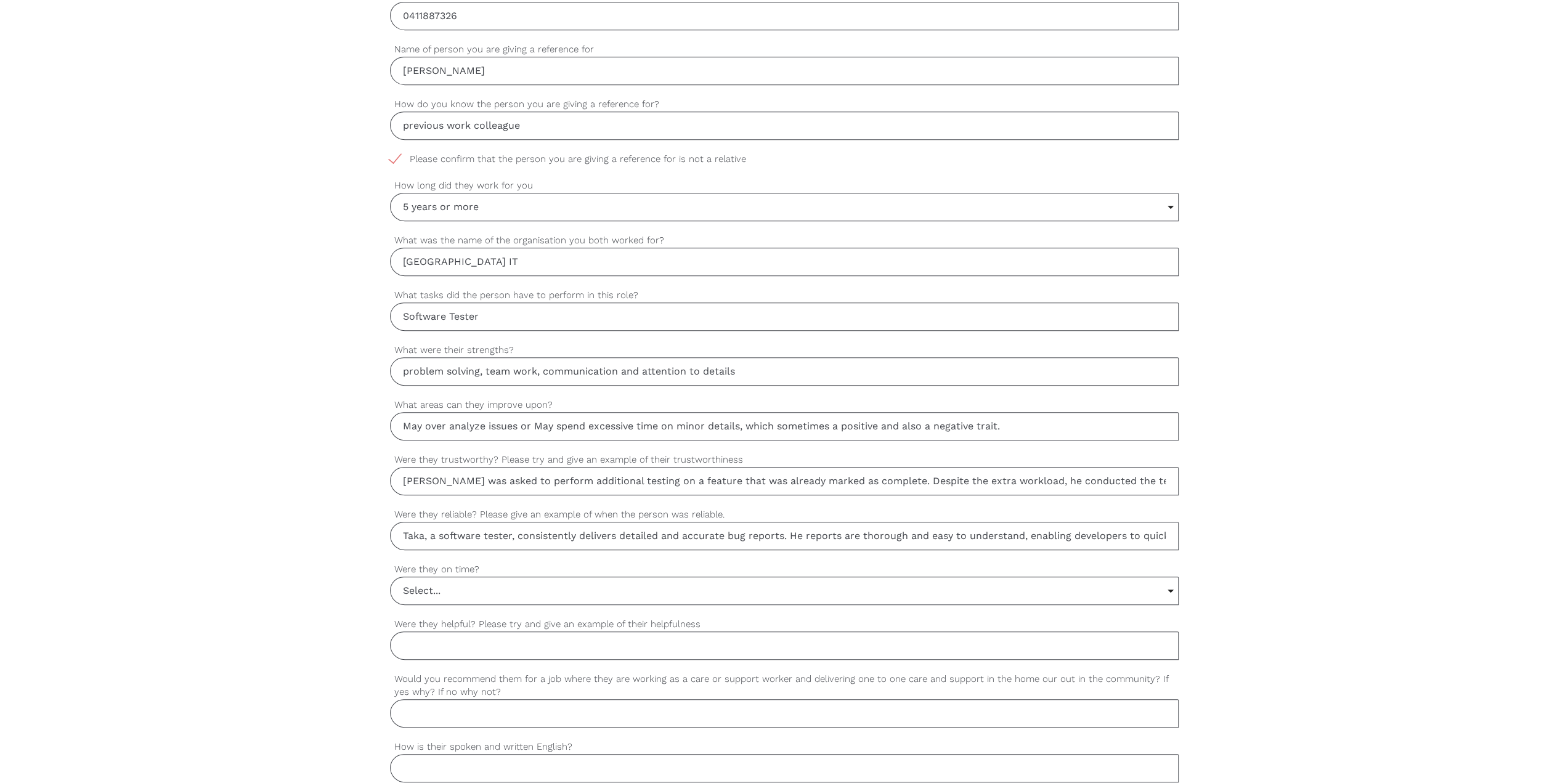
click at [529, 275] on input "Select..." at bounding box center [784, 591] width 787 height 27
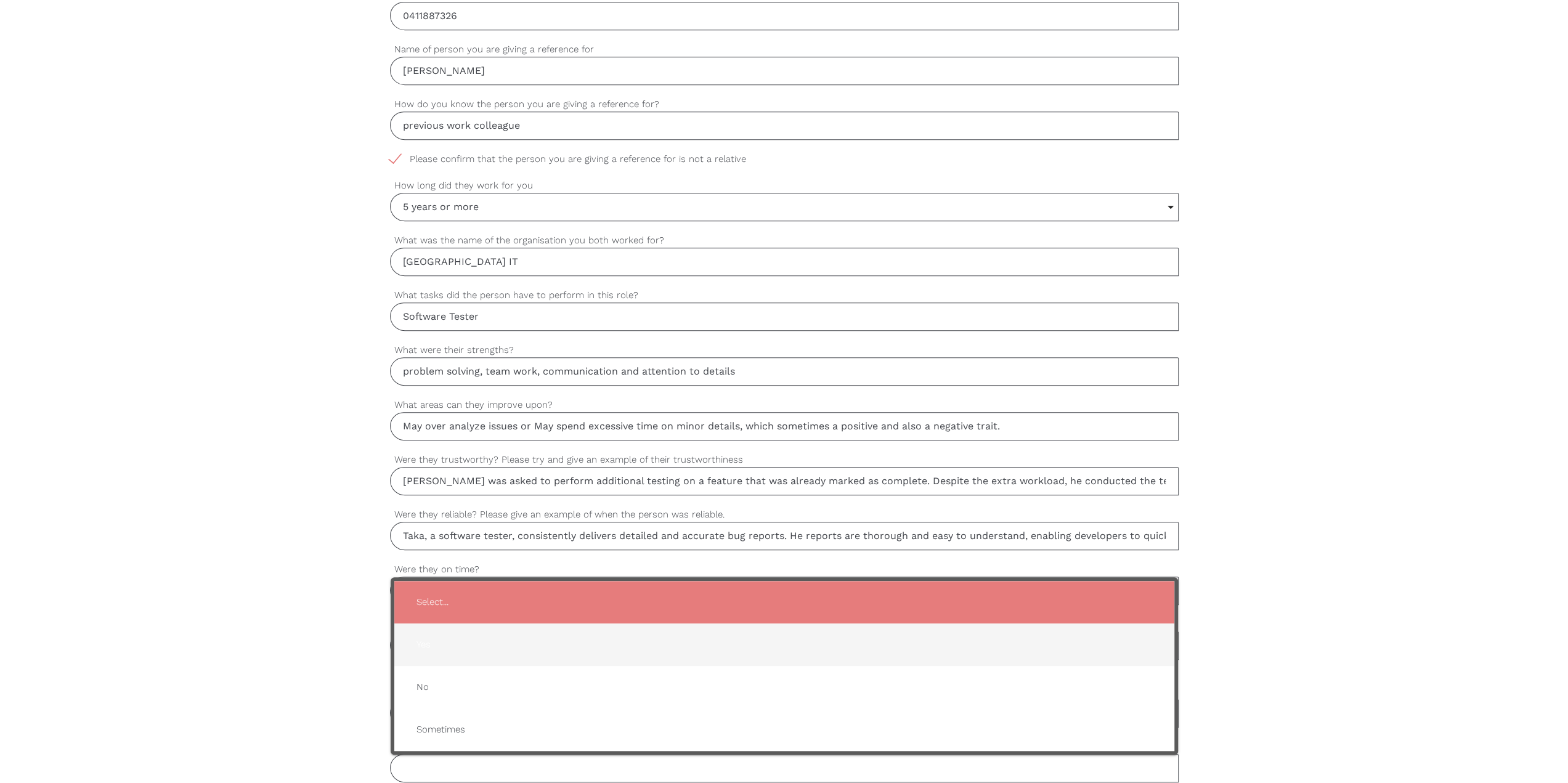
click at [493, 275] on span "Yes" at bounding box center [784, 644] width 756 height 30
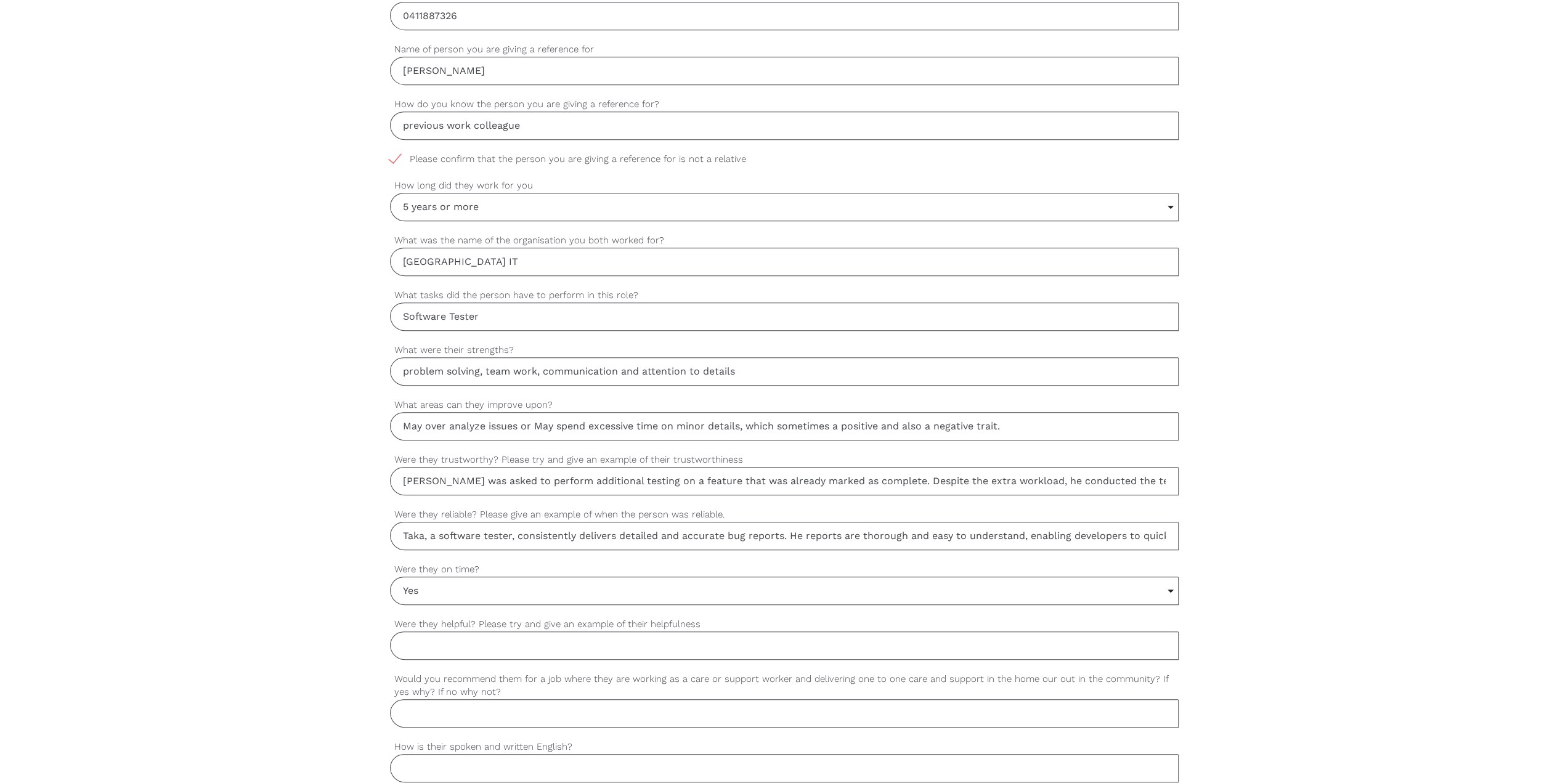
click at [494, 275] on input "Were they helpful? Please try and give an example of their helpfulness" at bounding box center [784, 645] width 789 height 28
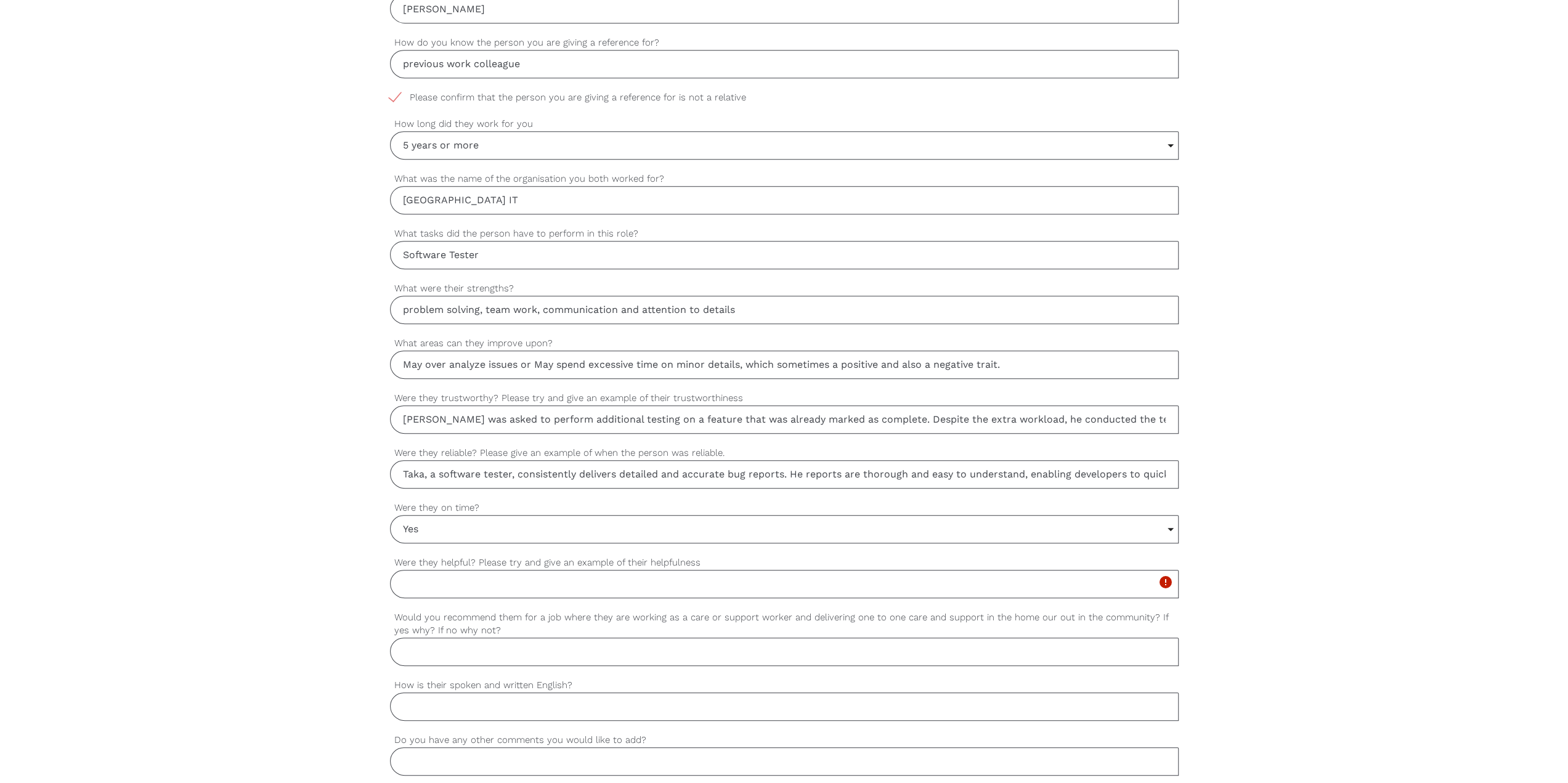
click at [674, 275] on div "settings Kevin Your first name settings Fung Your last name settings yakamo@gma…" at bounding box center [784, 315] width 1568 height 1157
click at [420, 275] on input "Yes" at bounding box center [784, 530] width 787 height 27
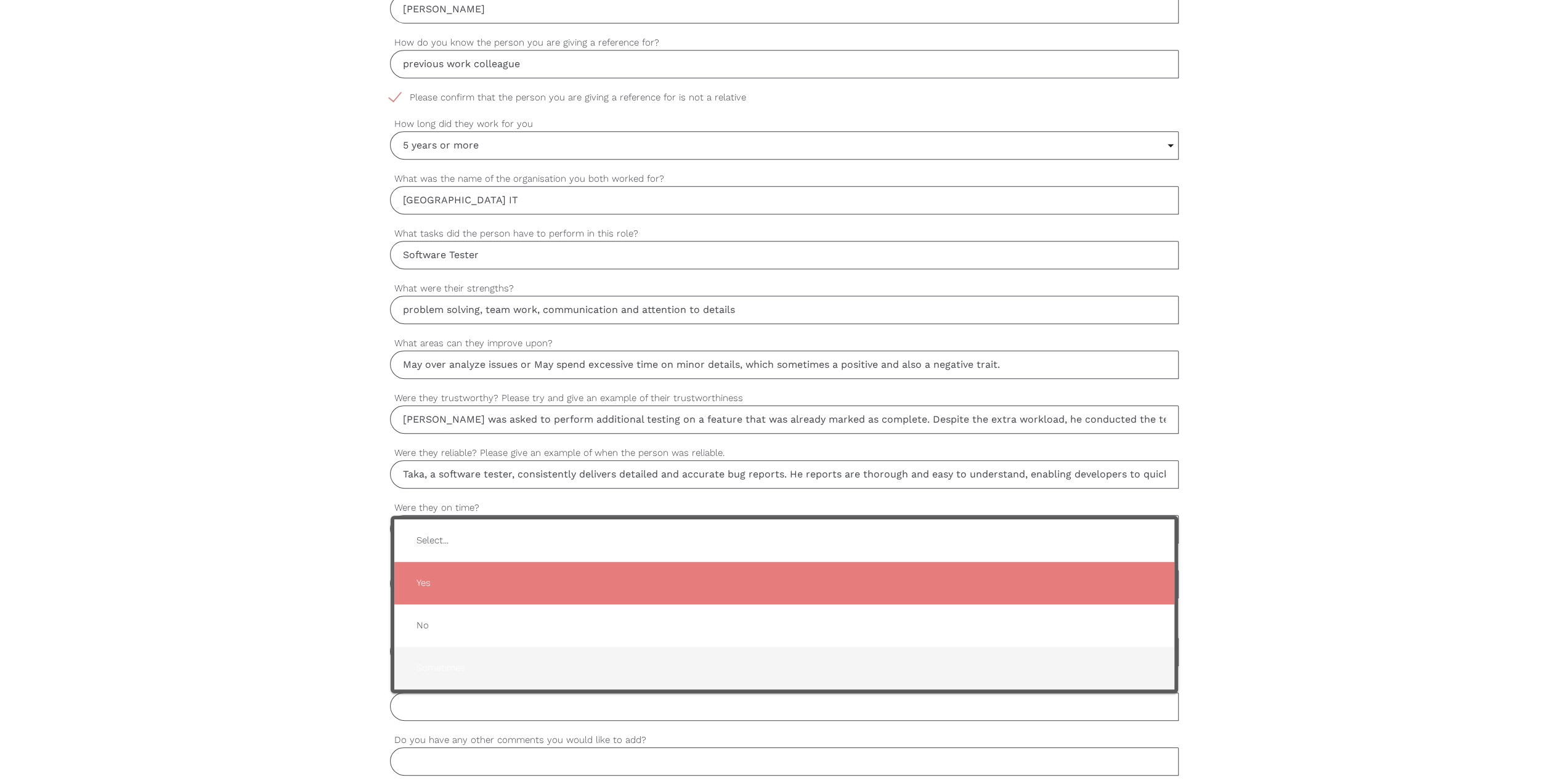
click at [462, 275] on span "Sometimes" at bounding box center [784, 668] width 756 height 30
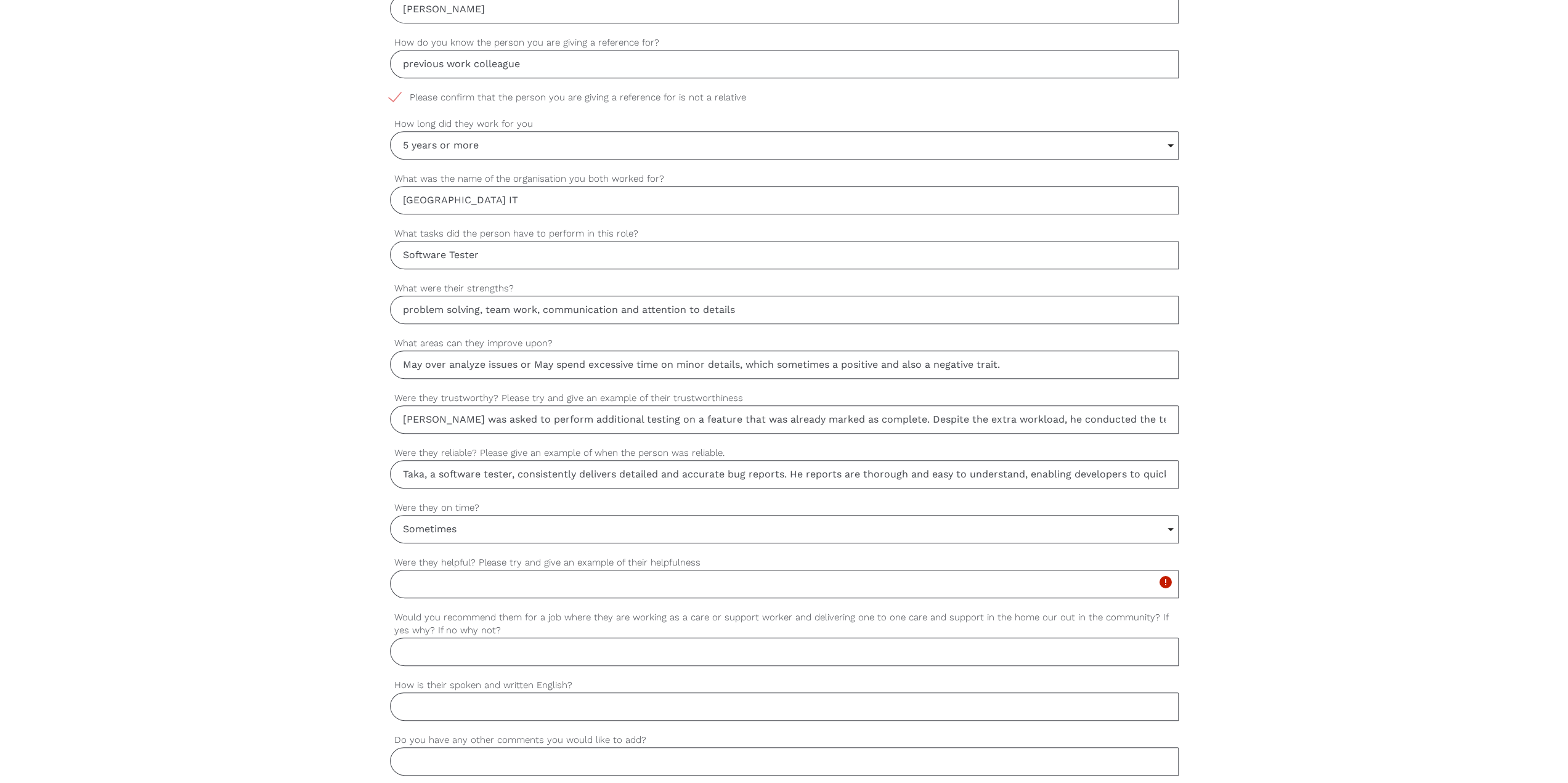
click at [456, 275] on input "Sometimes" at bounding box center [784, 530] width 787 height 27
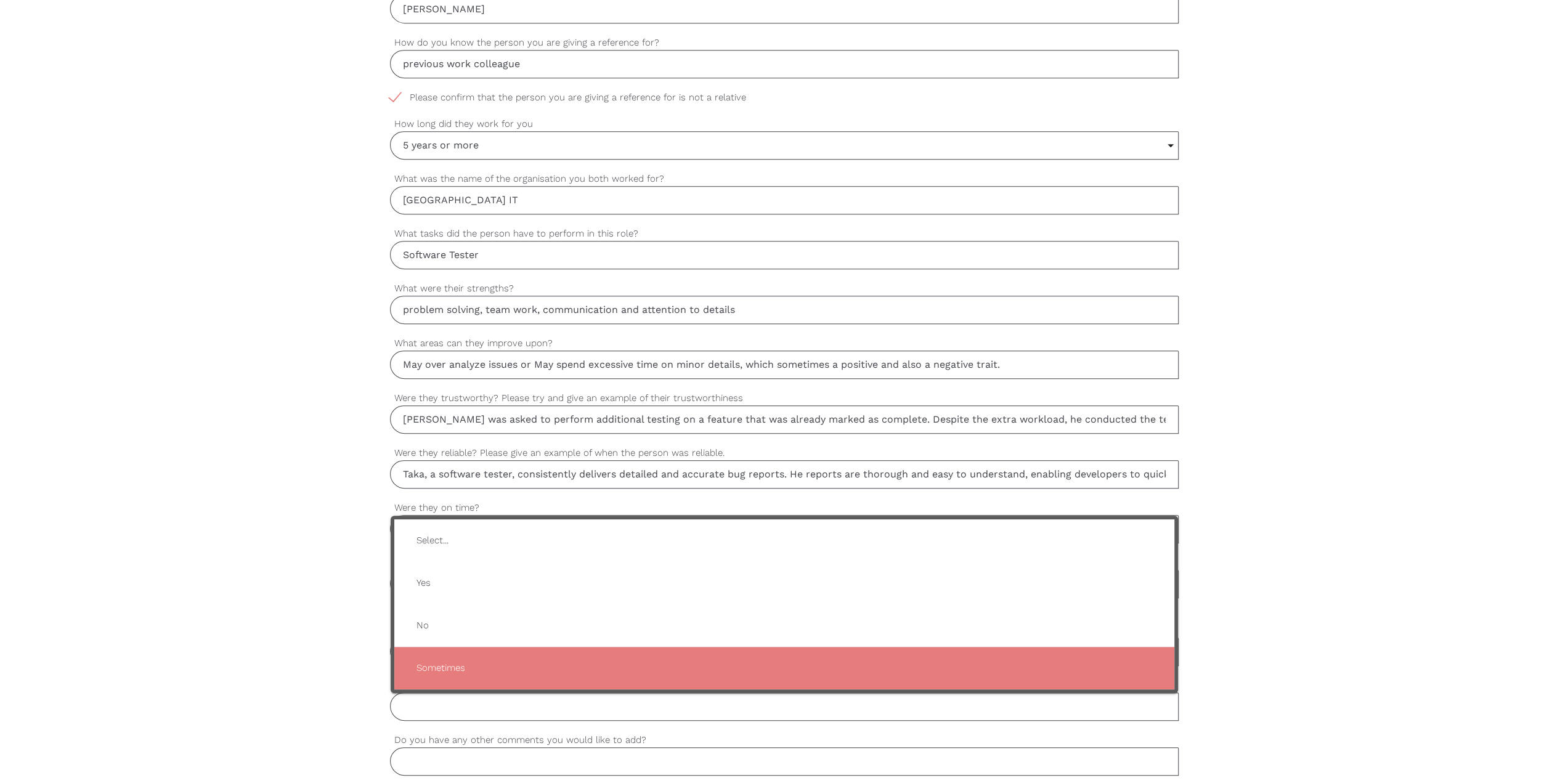
click at [425, 275] on span "Sometimes" at bounding box center [784, 668] width 756 height 30
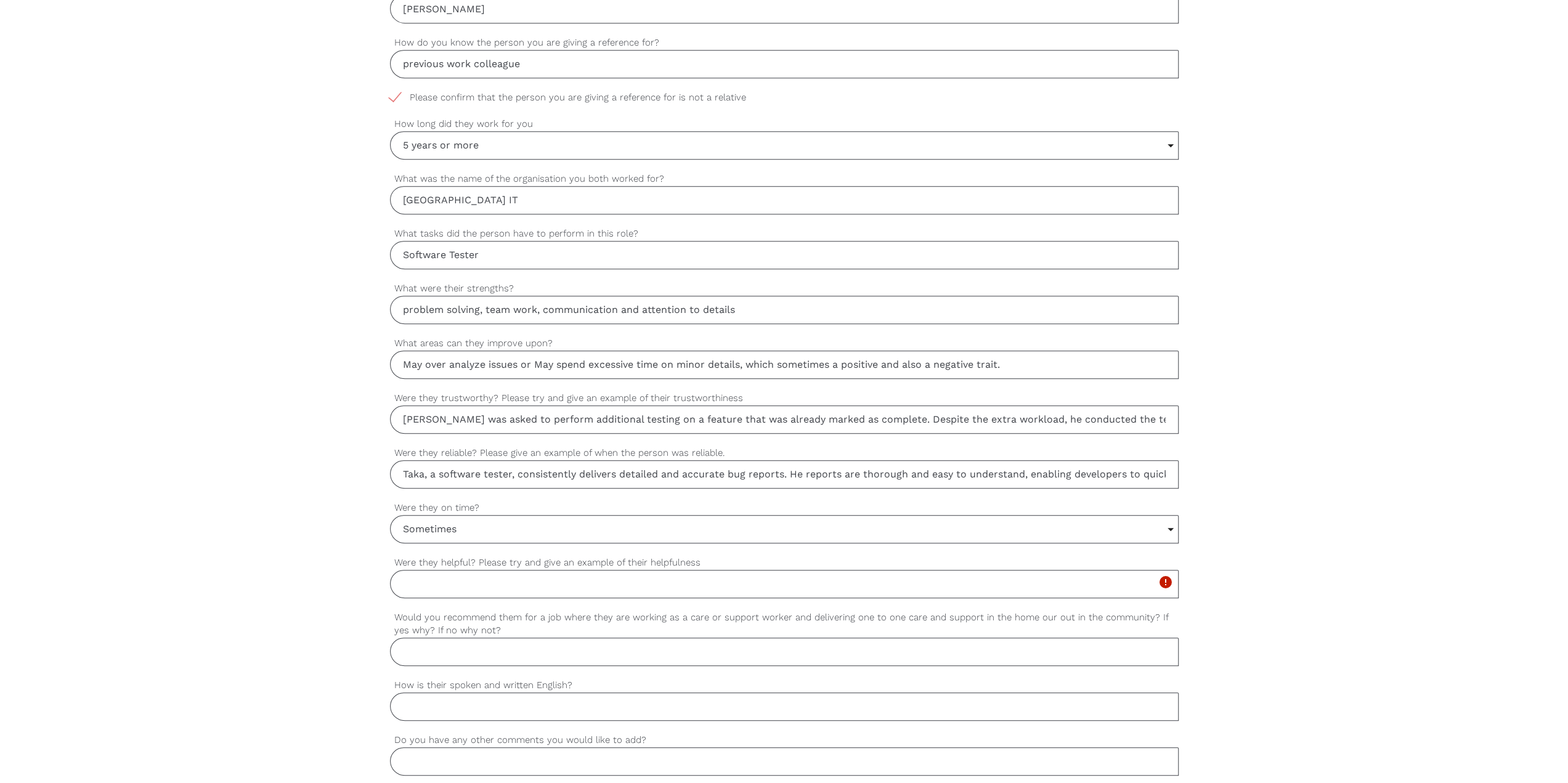
click at [472, 275] on input "Sometimes" at bounding box center [784, 530] width 787 height 27
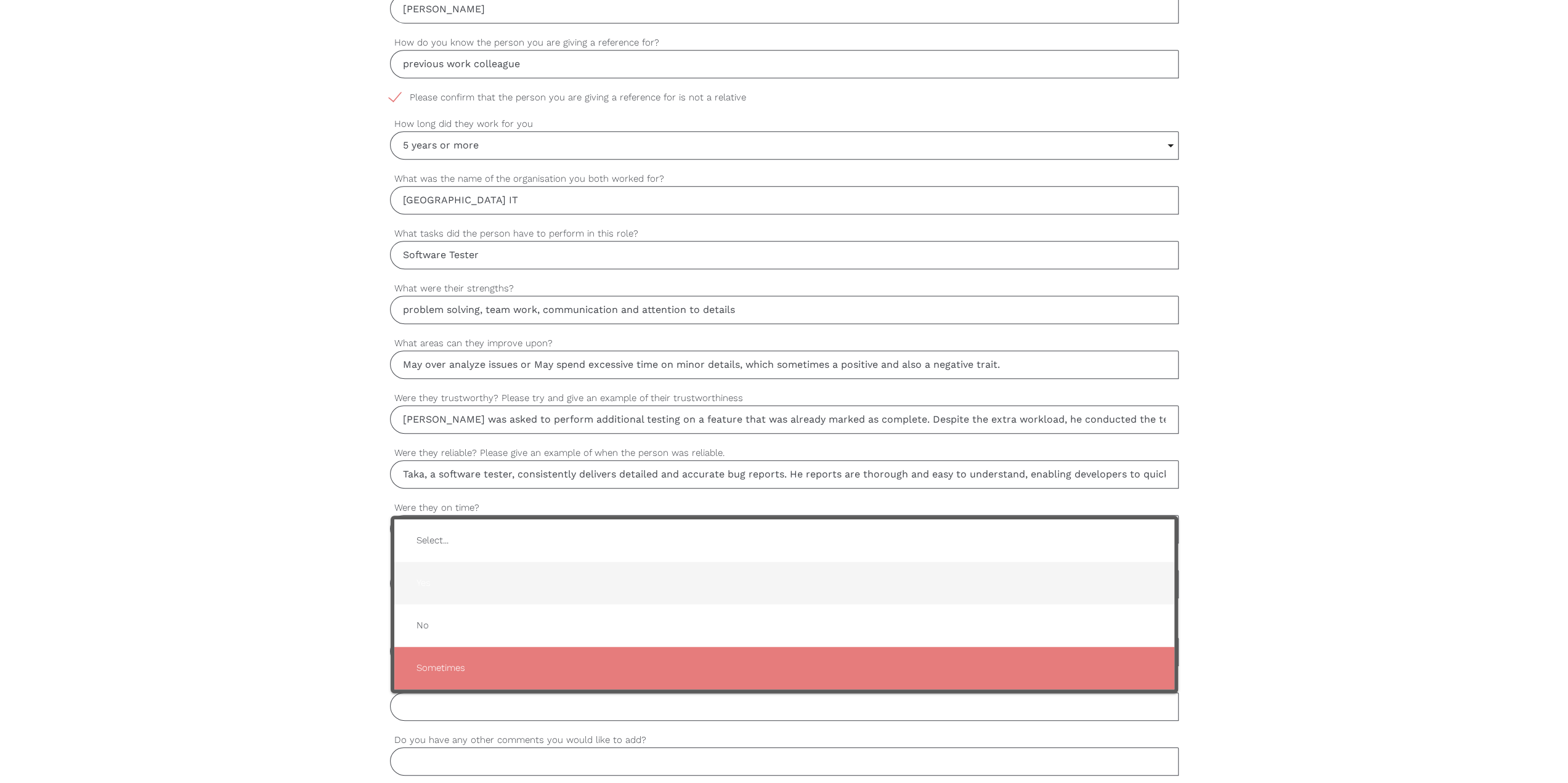
click at [456, 275] on span "Yes" at bounding box center [784, 583] width 756 height 30
type input "Yes"
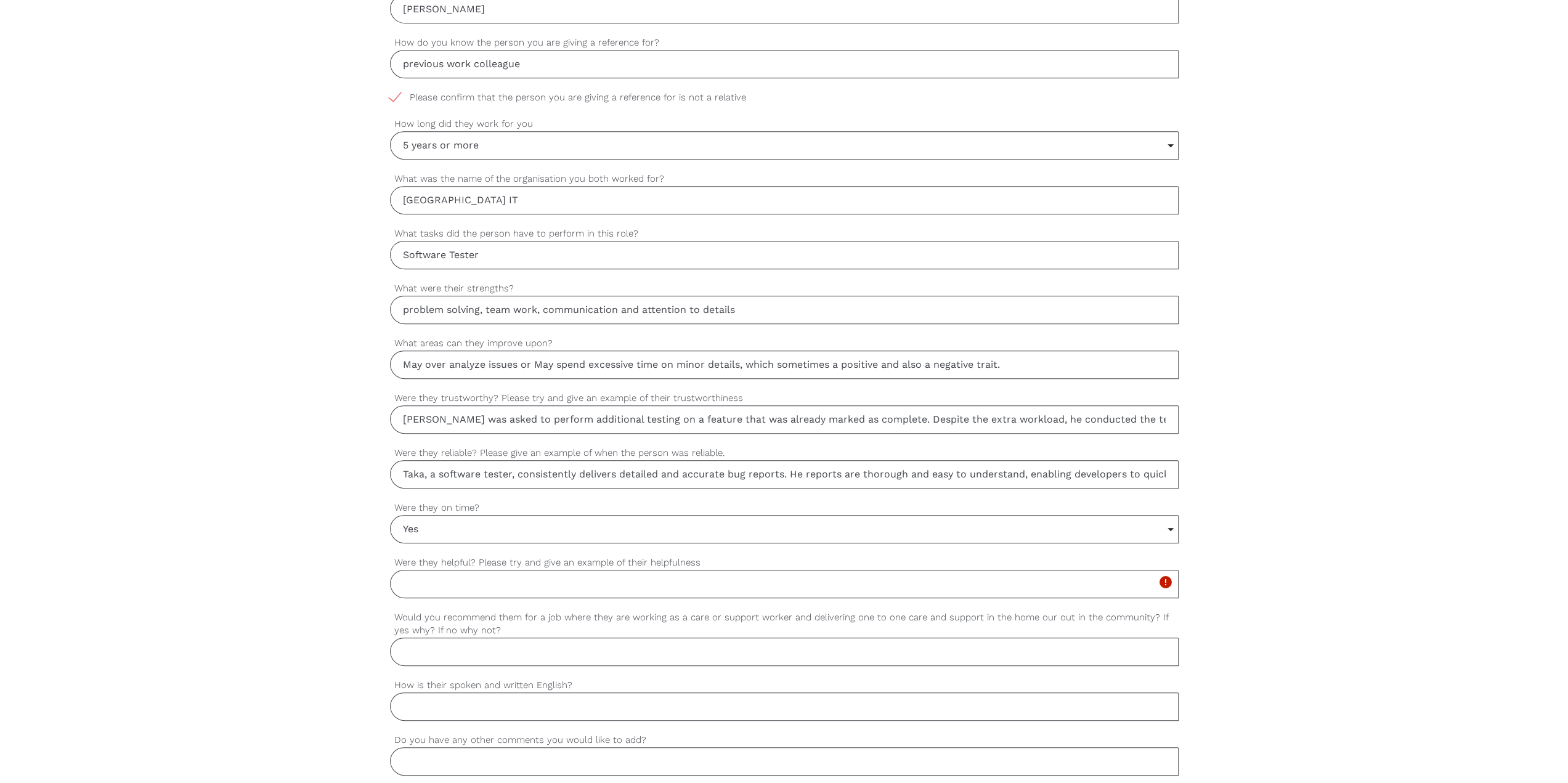
drag, startPoint x: 1366, startPoint y: 474, endPoint x: 893, endPoint y: 577, distance: 484.1
click at [674, 275] on div "settings Kevin Your first name settings Fung Your last name settings yakamo@gma…" at bounding box center [784, 315] width 1568 height 1157
click at [484, 275] on input "Were they helpful? Please try and give an example of their helpfulness" at bounding box center [784, 583] width 789 height 28
paste input "When the team encounters a difficult technical issue, Taka is always willing to…"
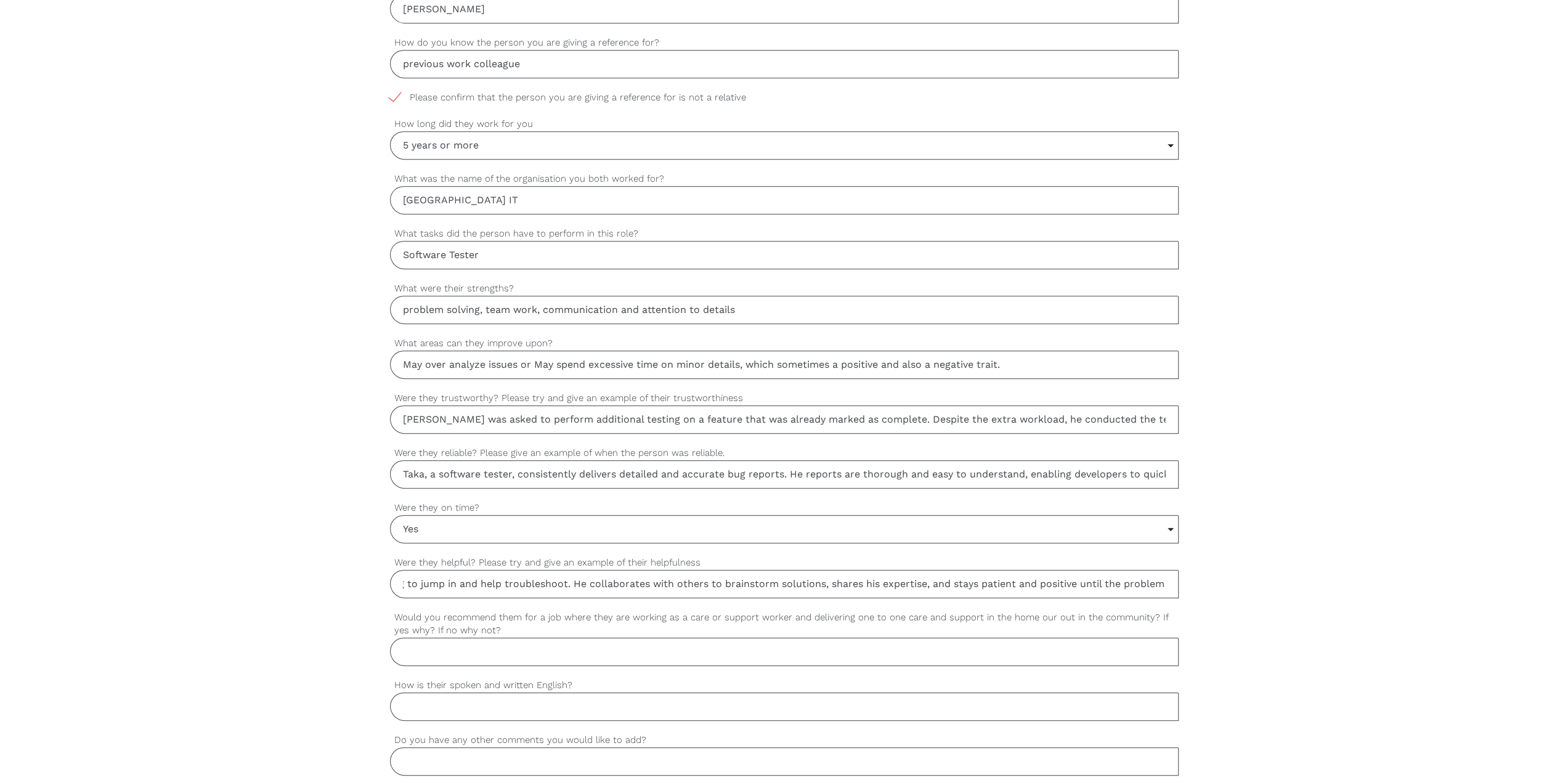
type input "When the team encounters a difficult technical issue, Taka is always willing to…"
click at [674, 275] on div "settings Kevin Your first name settings Fung Your last name settings yakamo@gma…" at bounding box center [784, 315] width 1568 height 1157
click at [517, 275] on input "Would you recommend them for a job where they are working as a care or support …" at bounding box center [784, 652] width 789 height 28
click at [575, 275] on input "Would you recommend them for a job where they are working as a care or support …" at bounding box center [784, 652] width 789 height 28
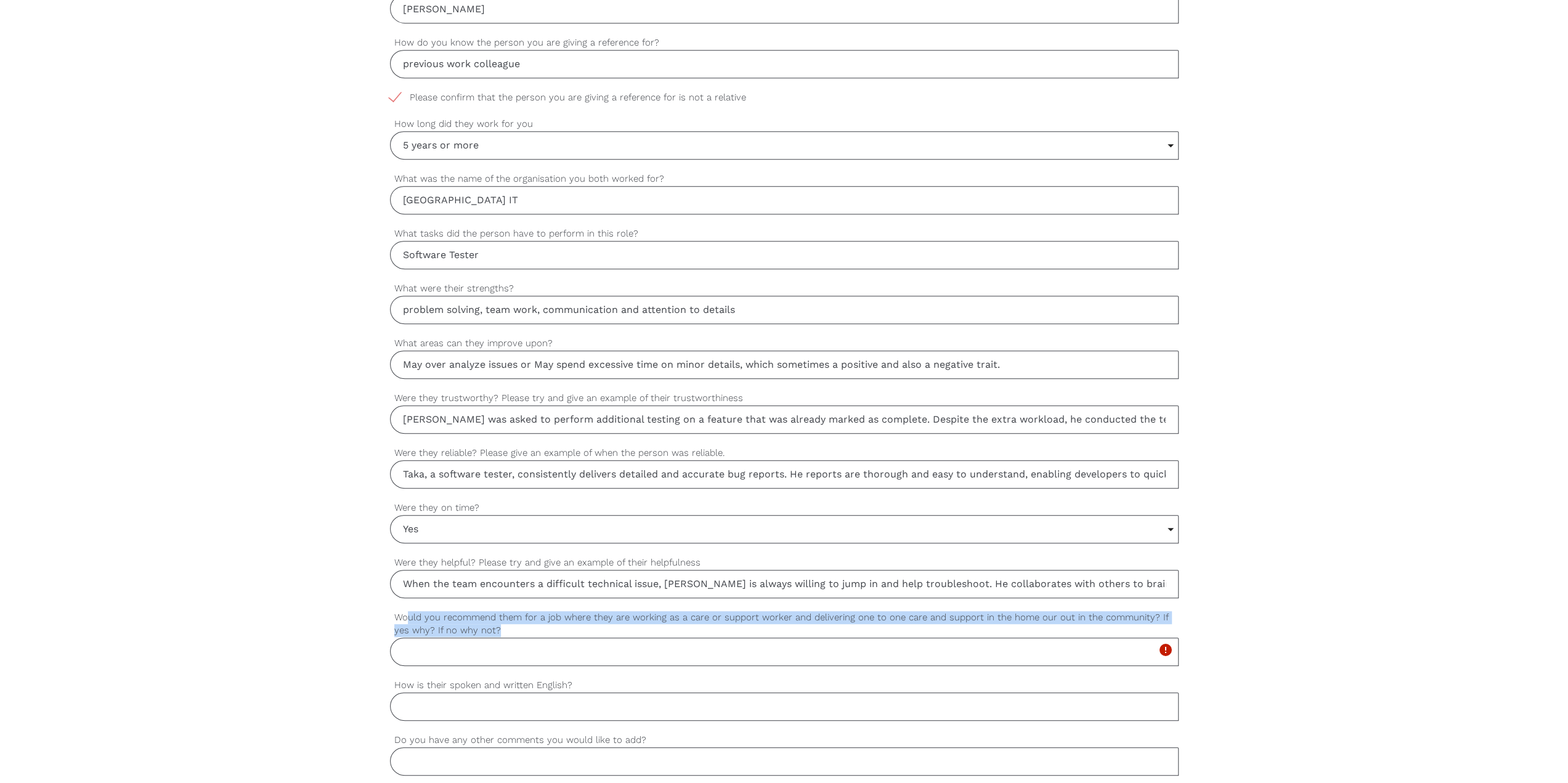
drag, startPoint x: 481, startPoint y: 624, endPoint x: 405, endPoint y: 617, distance: 76.3
click at [405, 275] on label "Would you recommend them for a job where they are working as a care or support …" at bounding box center [784, 624] width 789 height 27
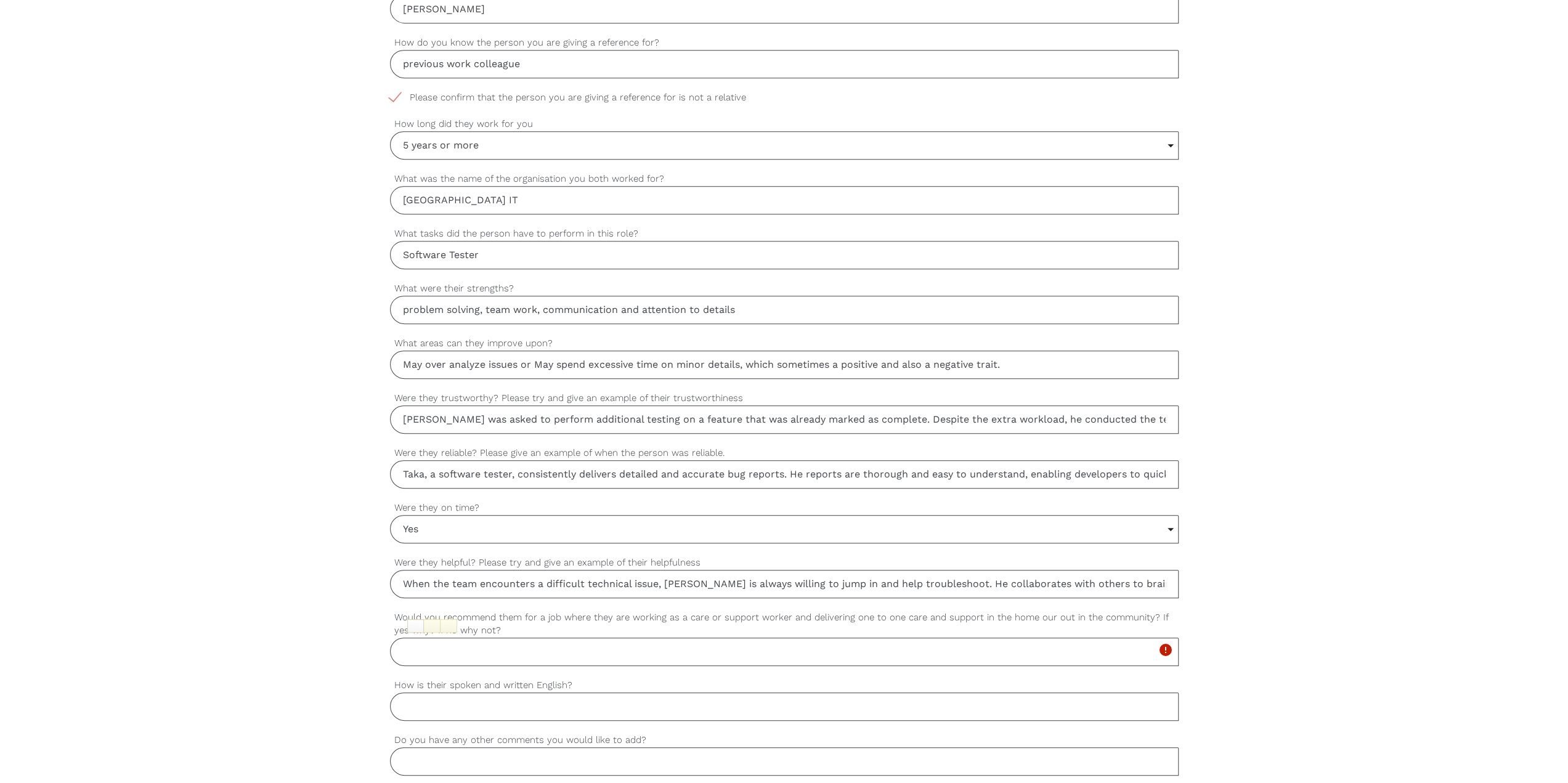
click at [458, 275] on input "Would you recommend them for a job where they are working as a care or support …" at bounding box center [784, 652] width 789 height 28
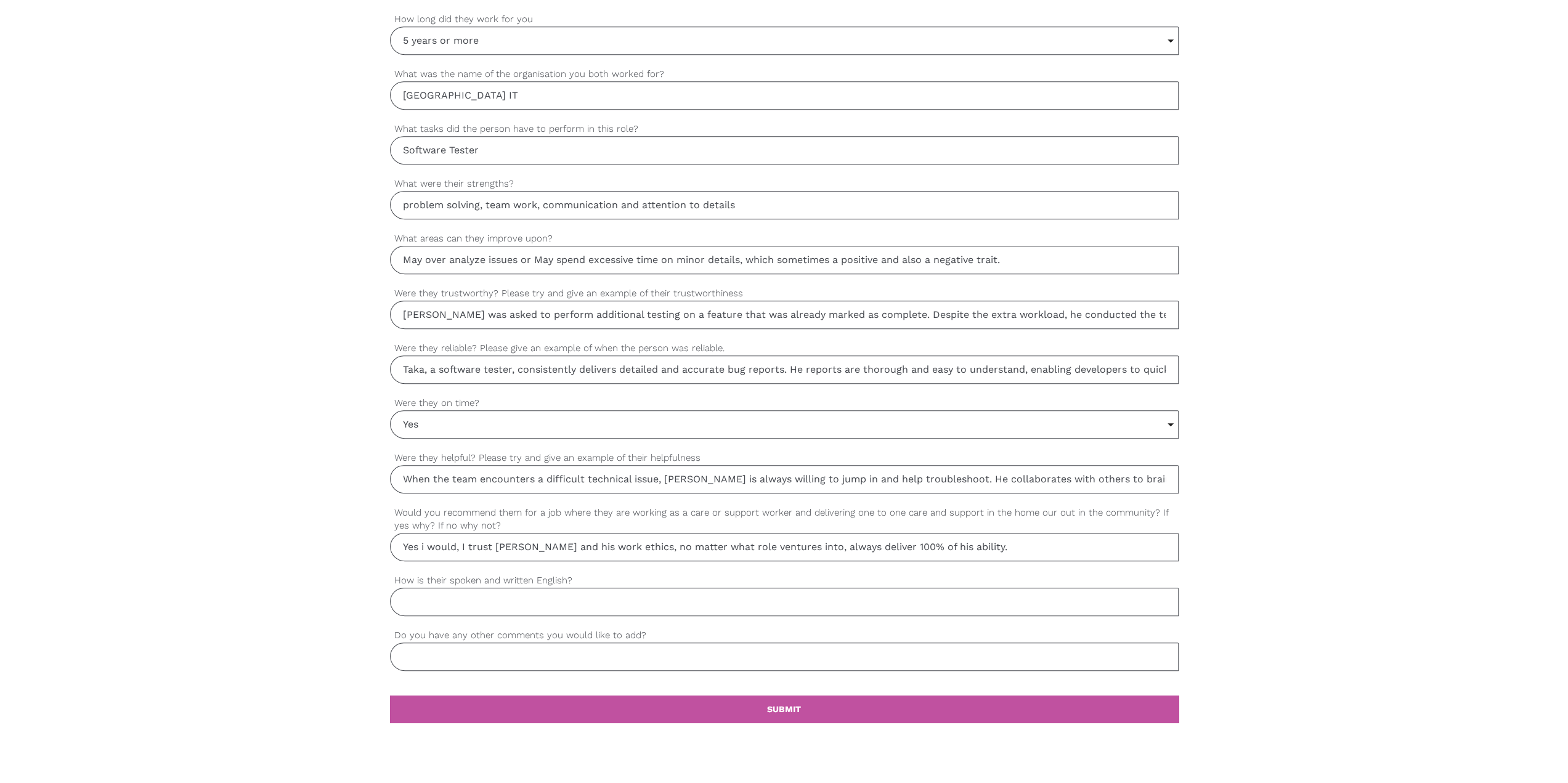
scroll to position [801, 0]
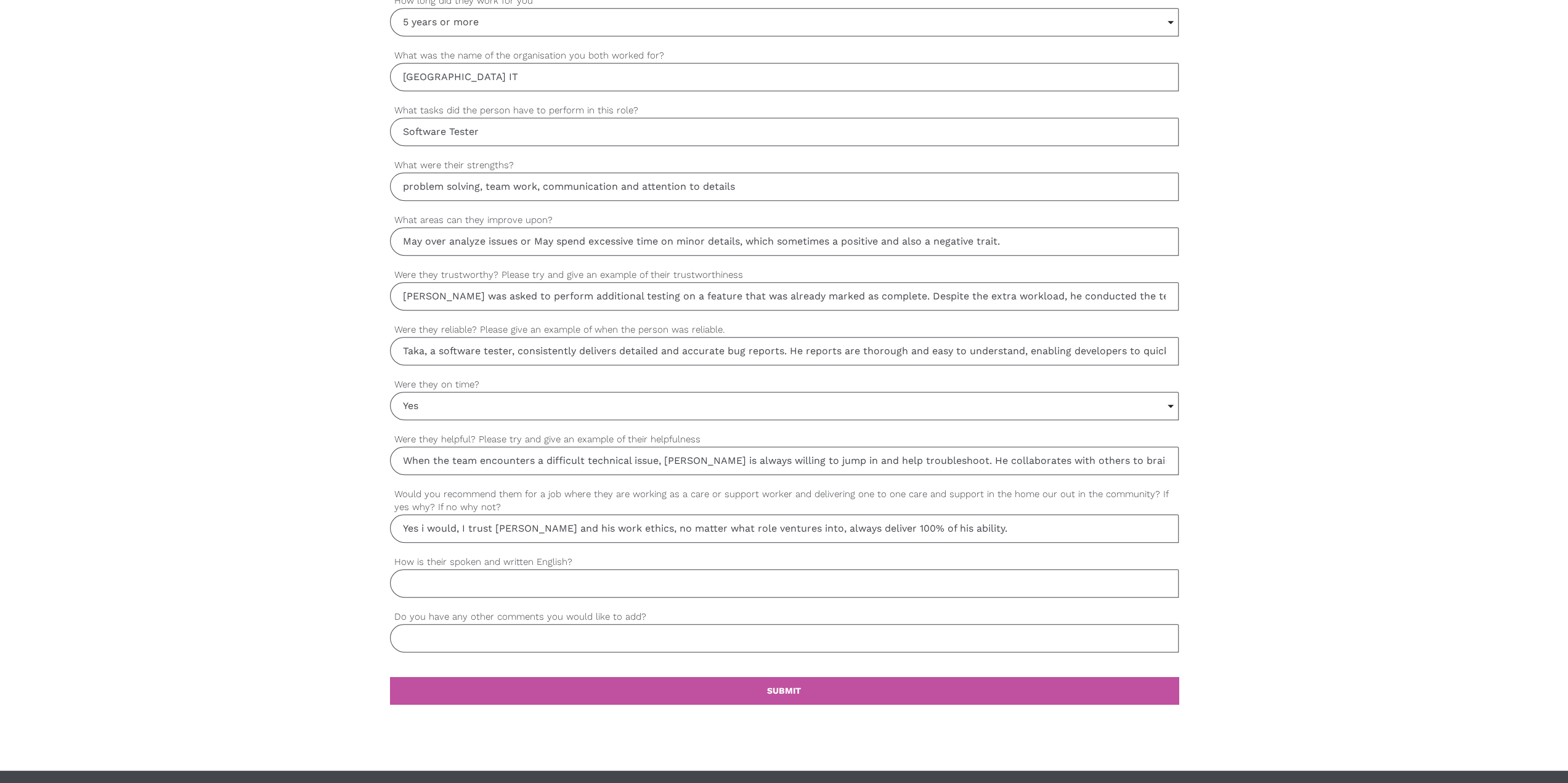
type input "Yes i would, I trust Taka and his work ethics, no matter what role ventures int…"
click at [489, 275] on input "How is their spoken and written English?" at bounding box center [784, 583] width 789 height 28
type input "H"
click at [425, 275] on input "Takas english" at bounding box center [784, 583] width 789 height 28
click at [507, 275] on input "Taka's english" at bounding box center [784, 583] width 789 height 28
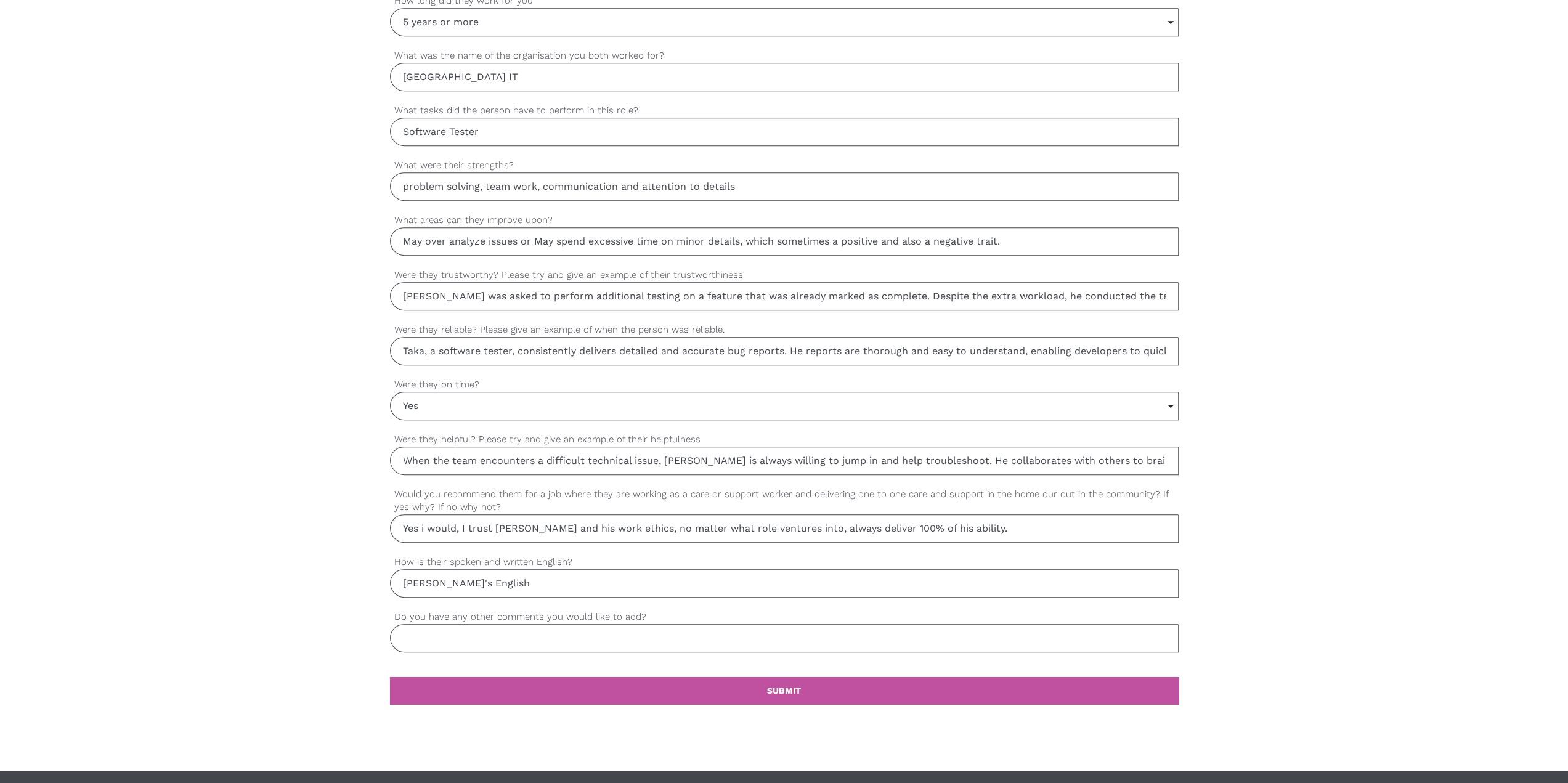
click at [441, 275] on input "Taka's English" at bounding box center [784, 583] width 789 height 28
click at [524, 275] on input "Taka's english is more than" at bounding box center [784, 583] width 789 height 28
paste input "more than sufficient"
click at [490, 275] on input "Taka's english is more more than sufficient" at bounding box center [784, 583] width 789 height 28
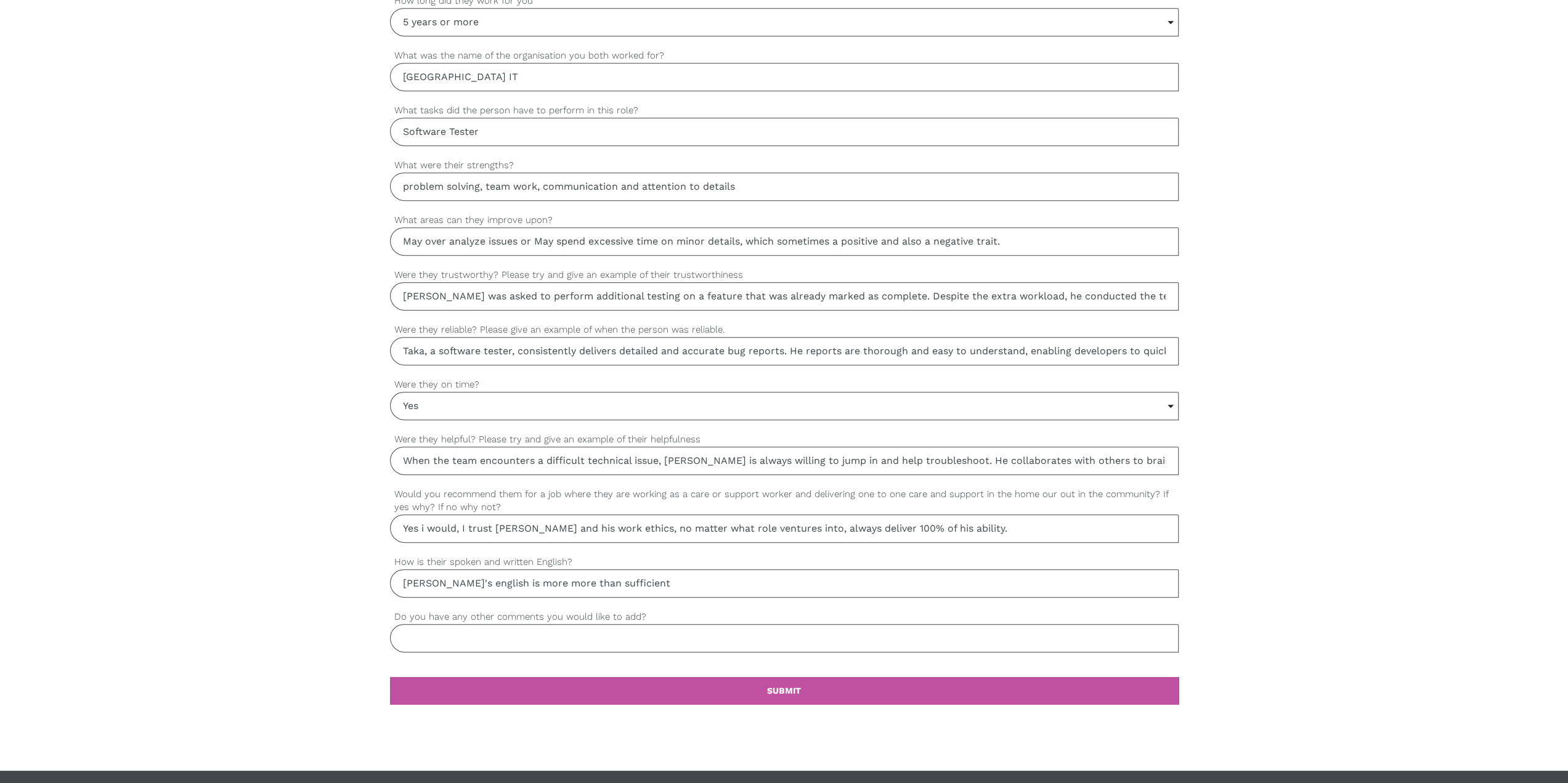
click at [490, 275] on input "Taka's english is more more than sufficient" at bounding box center [784, 583] width 789 height 28
click at [488, 275] on input "Taka's english is more more than sufficient" at bounding box center [784, 583] width 789 height 28
drag, startPoint x: 482, startPoint y: 577, endPoint x: 751, endPoint y: 565, distance: 269.3
click at [674, 275] on input "Taka's english is more more than sufficient" at bounding box center [784, 583] width 789 height 28
paste input "text"
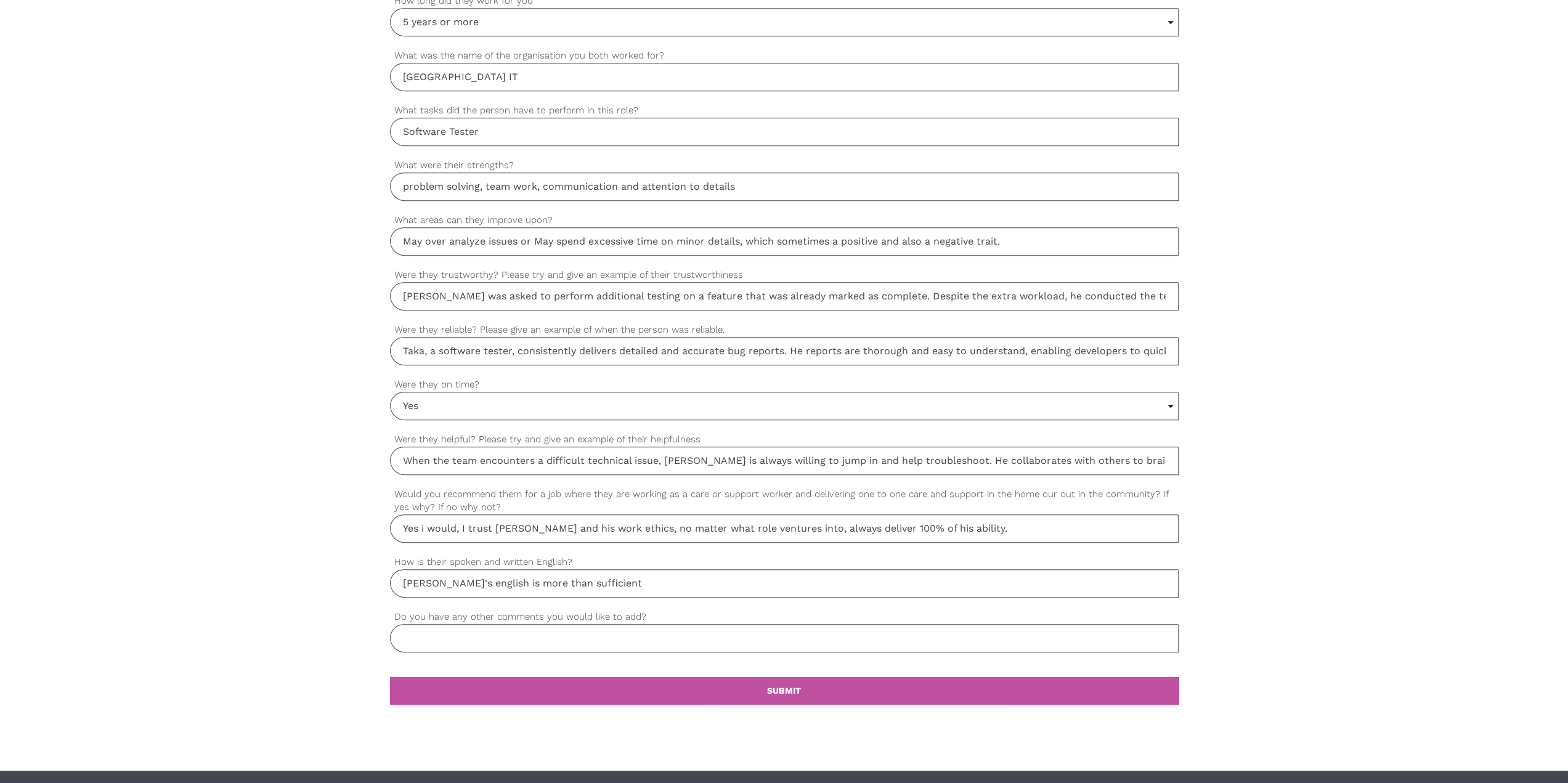
click at [606, 275] on input "Taka's english is more than sufficient" at bounding box center [784, 583] width 789 height 28
drag, startPoint x: 711, startPoint y: 581, endPoint x: 675, endPoint y: 580, distance: 36.0
click at [674, 275] on input "If Taka's english is more than sufficient to work in IT and his" at bounding box center [784, 583] width 789 height 28
drag, startPoint x: 697, startPoint y: 575, endPoint x: 659, endPoint y: 577, distance: 38.1
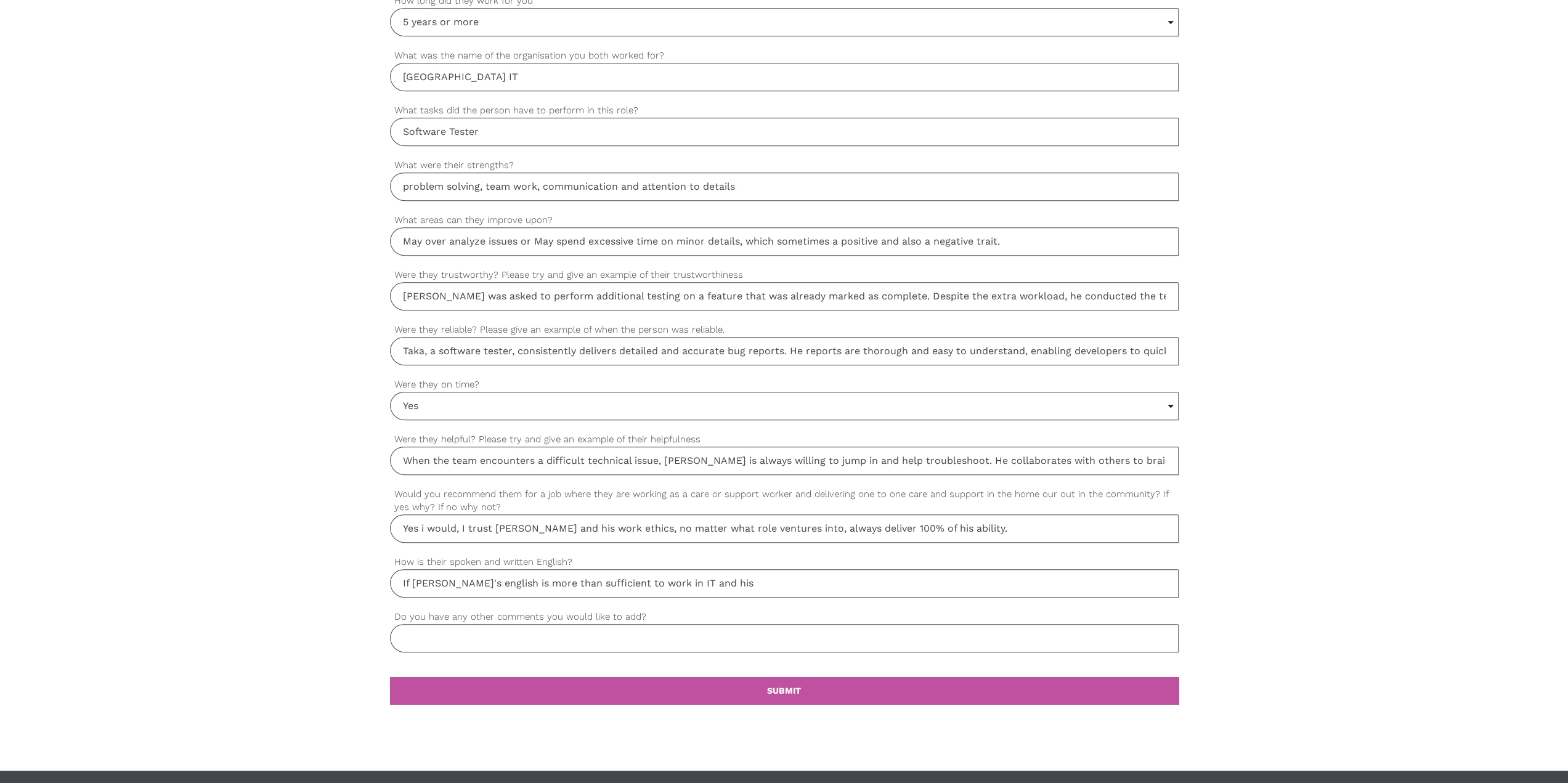
click at [659, 275] on input "If Taka's english is more than sufficient to work in IT and his" at bounding box center [784, 583] width 789 height 28
click at [674, 275] on input "Taka's english is more than sufficient to work in IT, he will have no issues wh…" at bounding box center [784, 583] width 789 height 28
type input "Taka's english is more than sufficient to work in IT, he will have no issues wh…"
click at [674, 275] on input "Do you have any other comments you would like to add?" at bounding box center [784, 638] width 789 height 28
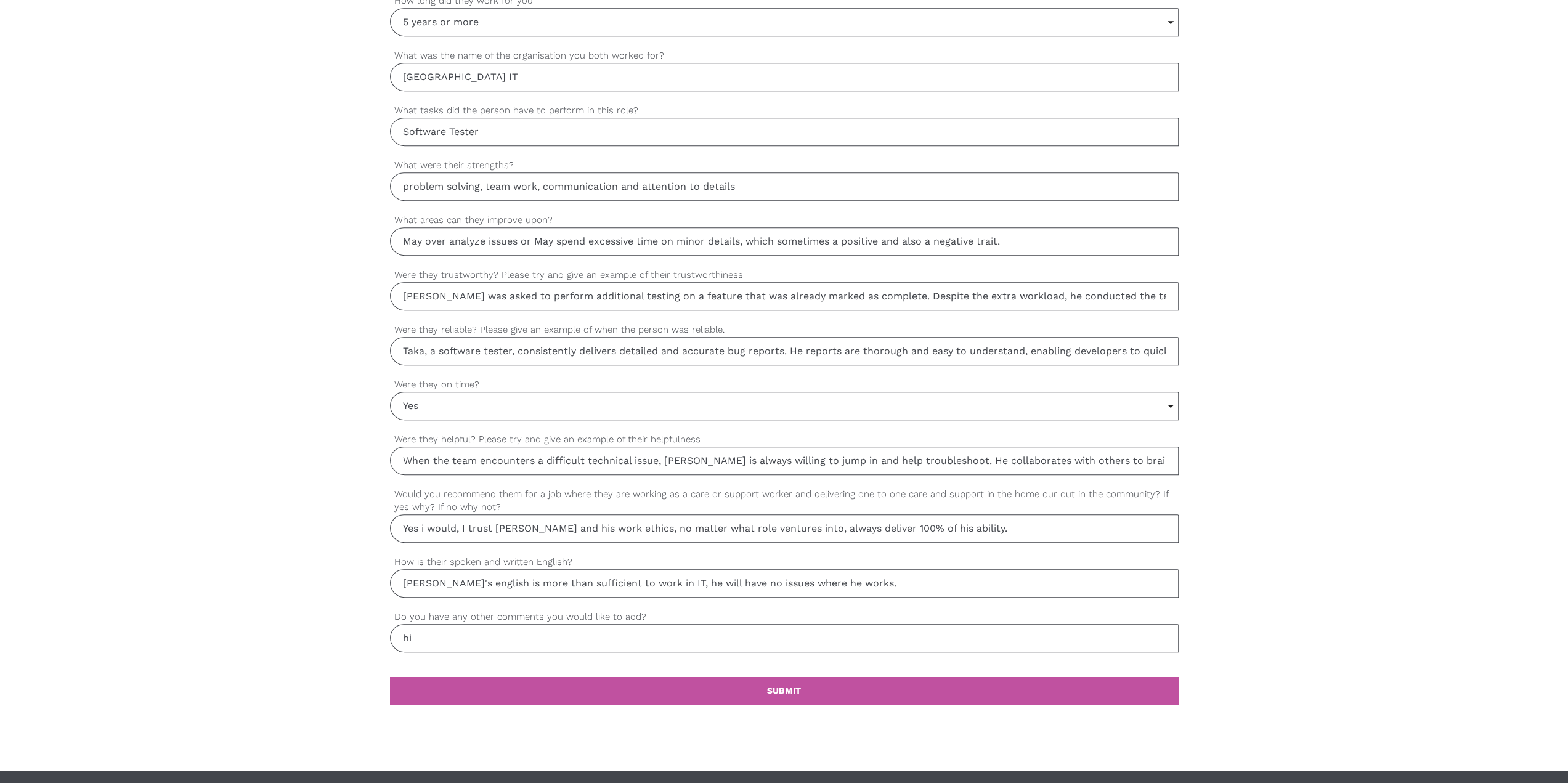
type input "h"
type input "H"
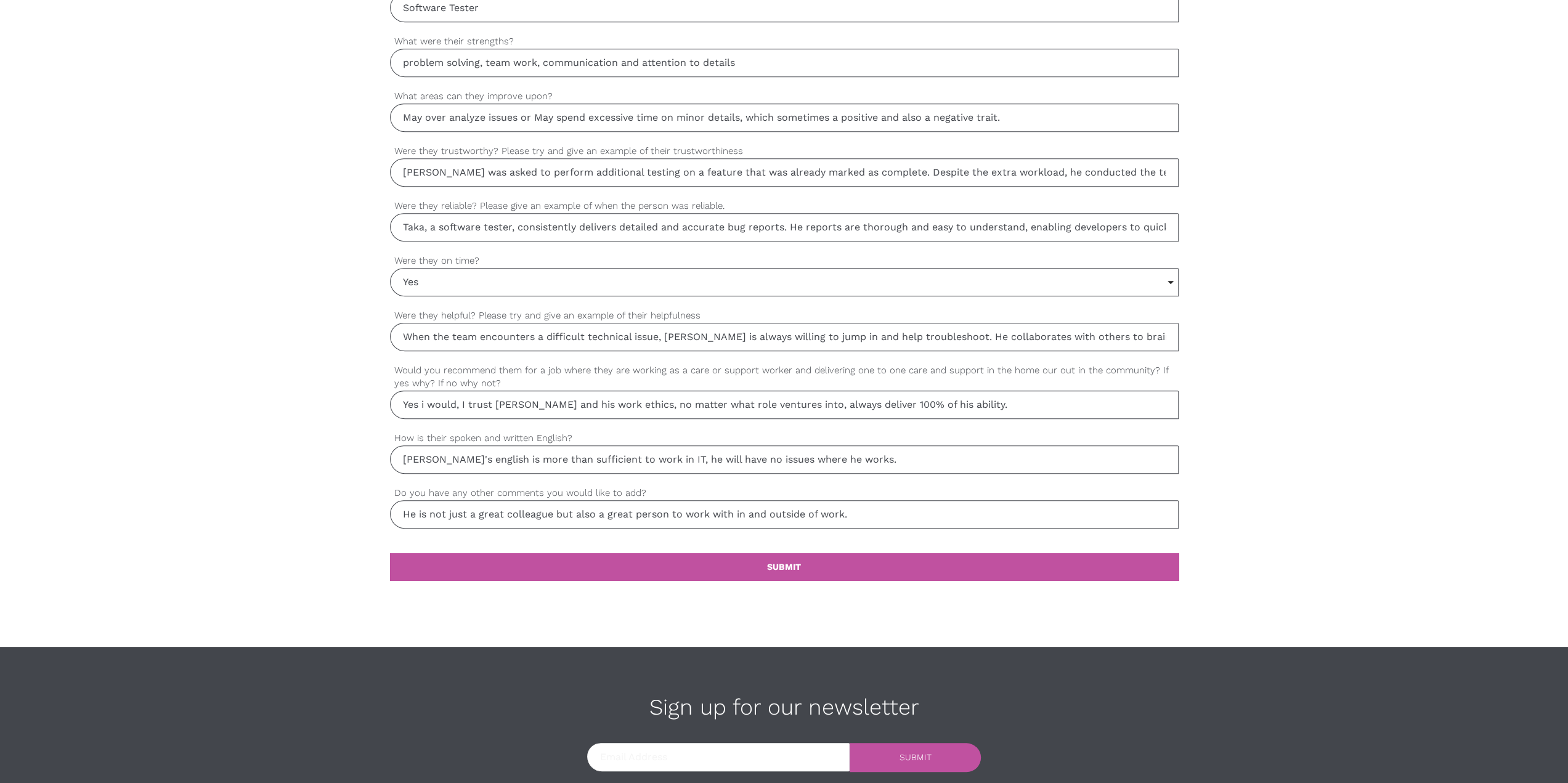
scroll to position [952, 0]
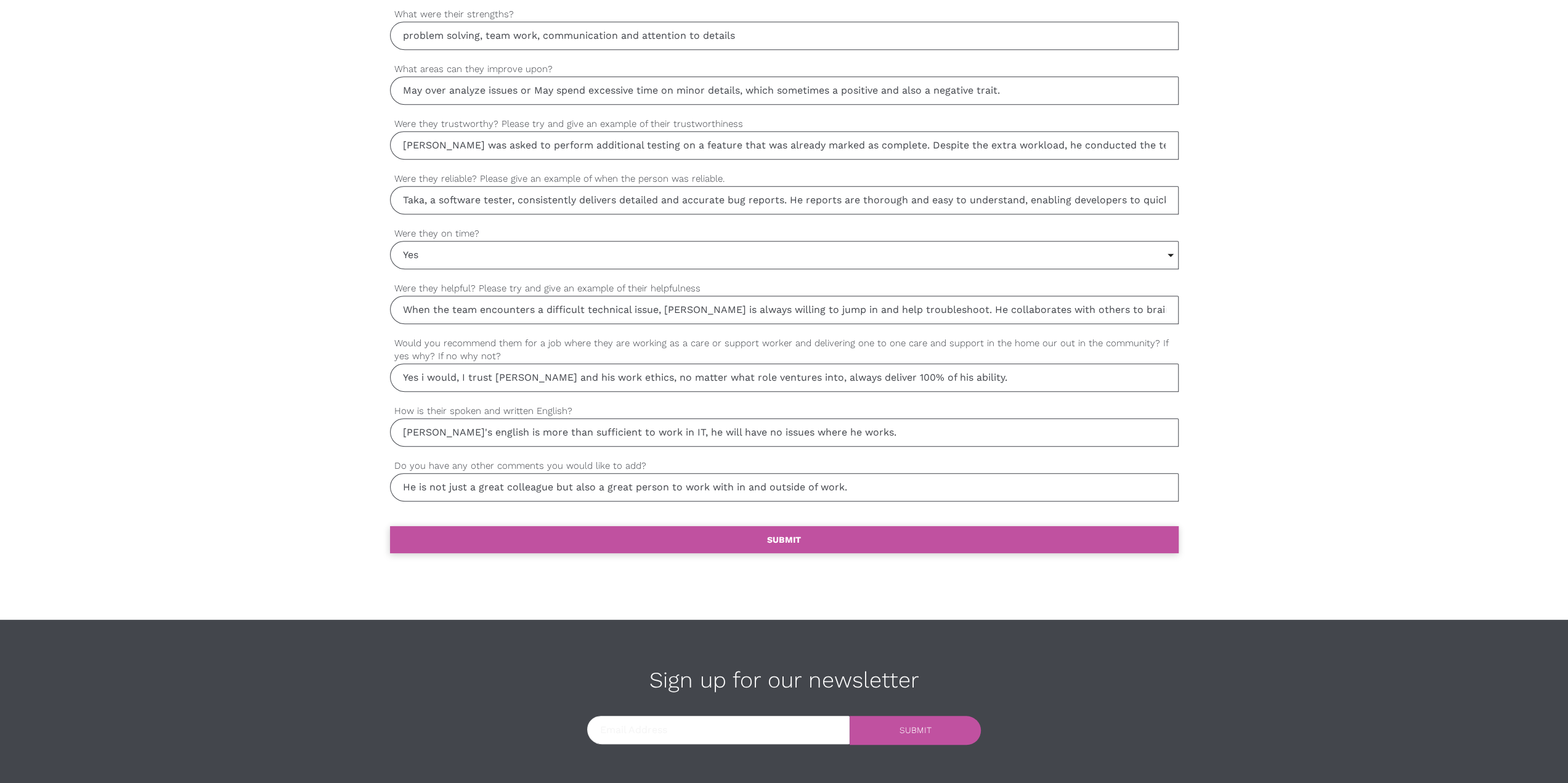
type input "He is not just a great colleague but also a great person to work with in and ou…"
click at [674, 275] on link "settings SUBMIT" at bounding box center [784, 540] width 789 height 27
